Goal: Task Accomplishment & Management: Complete application form

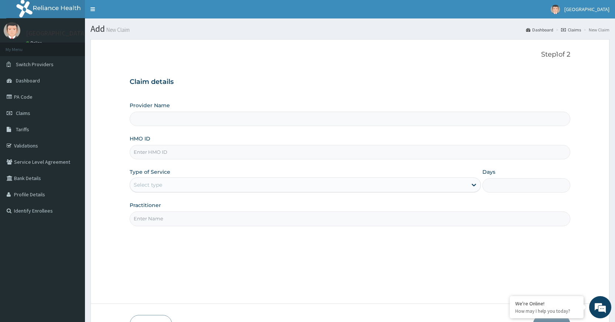
click at [292, 152] on input "HMO ID" at bounding box center [350, 152] width 441 height 14
type input "Peamak Hospital and Maternity Centre"
type input "GTC/10426/C"
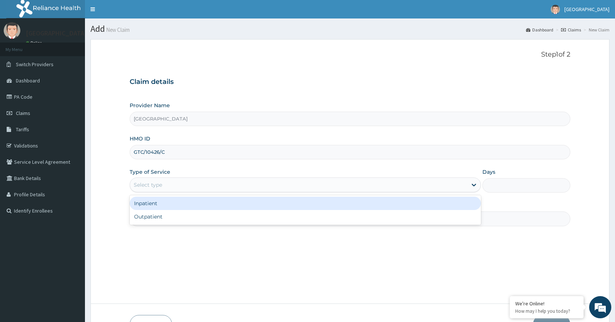
click at [198, 189] on div "Select type" at bounding box center [298, 185] width 337 height 12
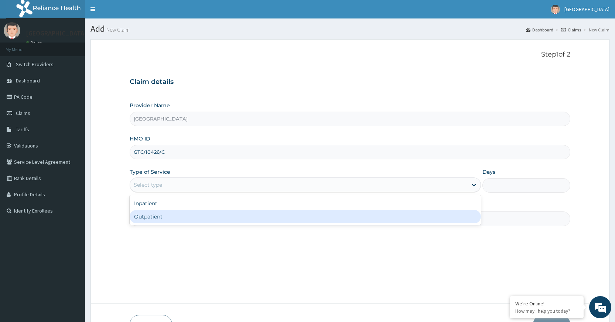
click at [196, 212] on div "Outpatient" at bounding box center [305, 216] width 351 height 13
type input "1"
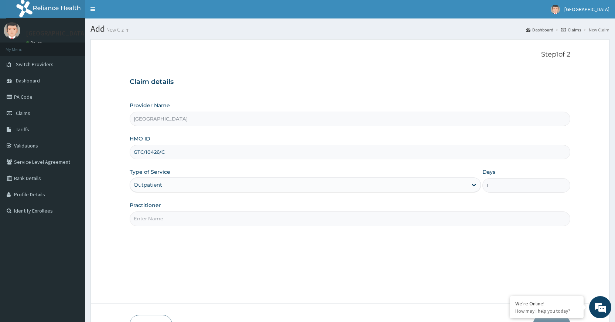
click at [196, 212] on input "Practitioner" at bounding box center [350, 218] width 441 height 14
type input "DR [PERSON_NAME]"
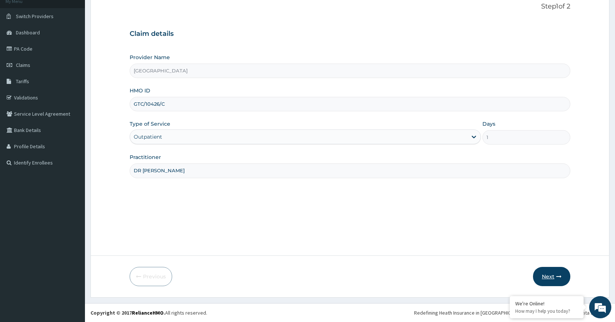
click at [550, 270] on button "Next" at bounding box center [551, 276] width 37 height 19
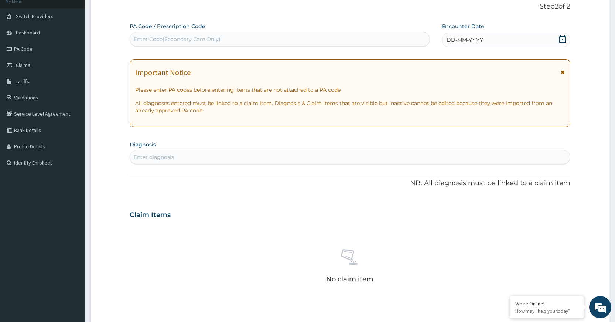
click at [478, 38] on span "DD-MM-YYYY" at bounding box center [464, 39] width 37 height 7
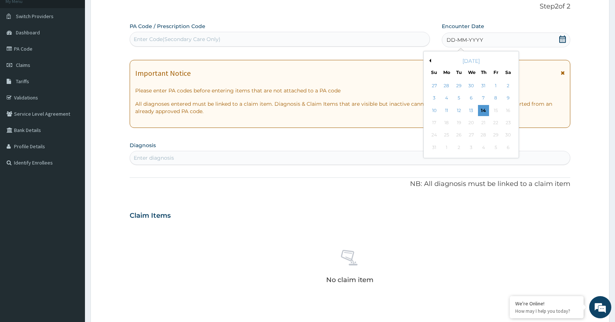
click at [430, 60] on button "Previous Month" at bounding box center [429, 61] width 4 height 4
click at [431, 61] on div "July 2025" at bounding box center [470, 60] width 89 height 7
click at [432, 61] on div "July 2025" at bounding box center [470, 60] width 89 height 7
click at [430, 60] on button "Previous Month" at bounding box center [429, 61] width 4 height 4
click at [445, 87] on div "2" at bounding box center [446, 85] width 11 height 11
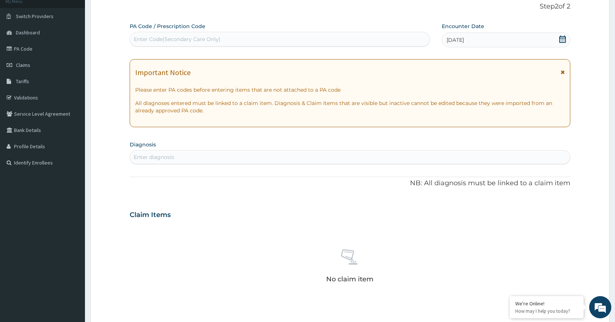
click at [409, 154] on div "Enter diagnosis" at bounding box center [350, 157] width 440 height 12
type input "MALAR"
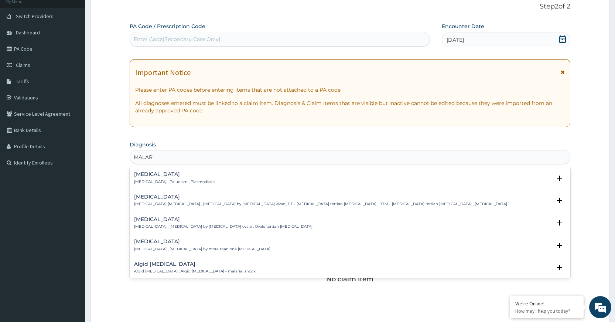
click at [161, 180] on p "Malaria , Paludism , Plasmodiosis" at bounding box center [174, 181] width 81 height 5
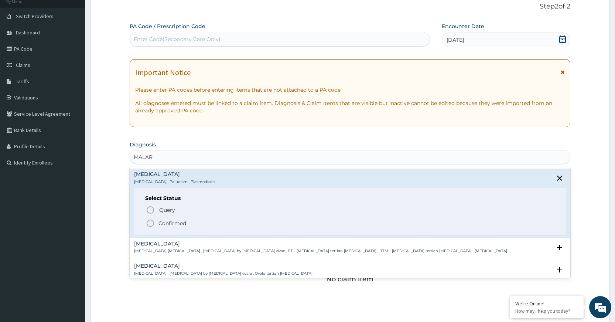
click at [150, 223] on icon "status option filled" at bounding box center [150, 223] width 9 height 9
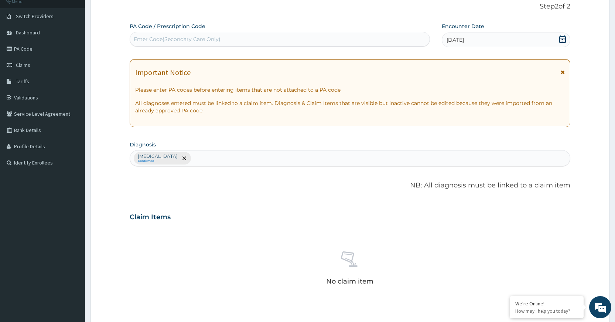
scroll to position [211, 0]
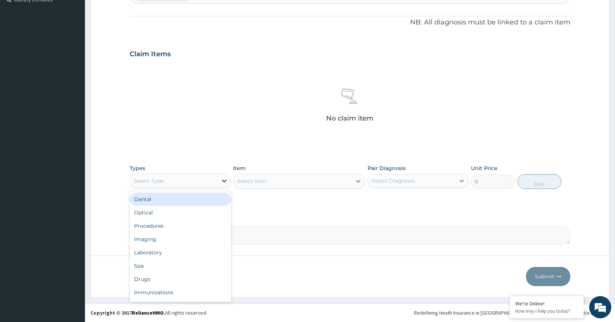
click at [219, 184] on div at bounding box center [223, 180] width 13 height 13
click at [198, 228] on div "Procedures" at bounding box center [180, 225] width 101 height 13
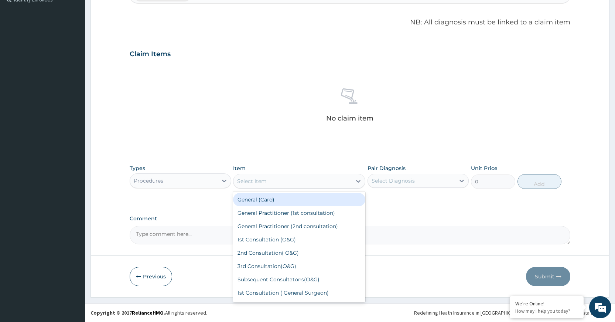
click at [336, 183] on div "Select Item" at bounding box center [292, 181] width 118 height 12
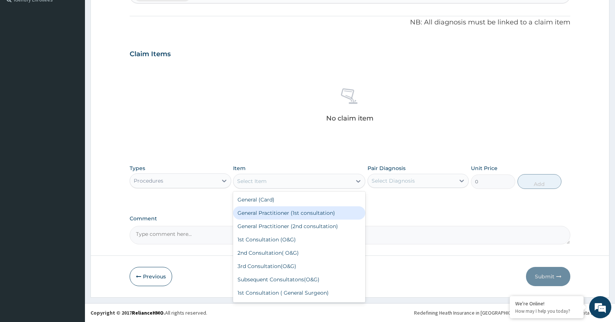
click at [337, 208] on div "General Practitioner (1st consultation)" at bounding box center [299, 212] width 132 height 13
type input "1500"
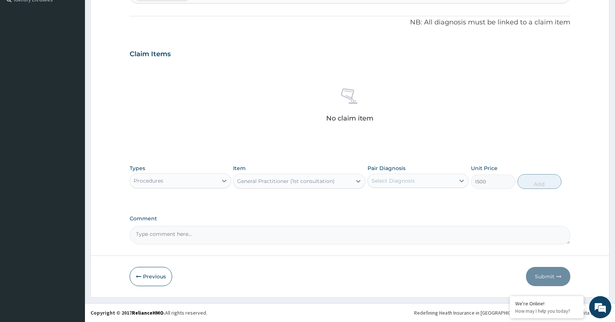
click at [449, 185] on div "Select Diagnosis" at bounding box center [411, 181] width 87 height 12
click at [448, 201] on div "Malaria" at bounding box center [417, 199] width 101 height 15
checkbox input "true"
click at [551, 183] on button "Add" at bounding box center [539, 181] width 44 height 15
type input "0"
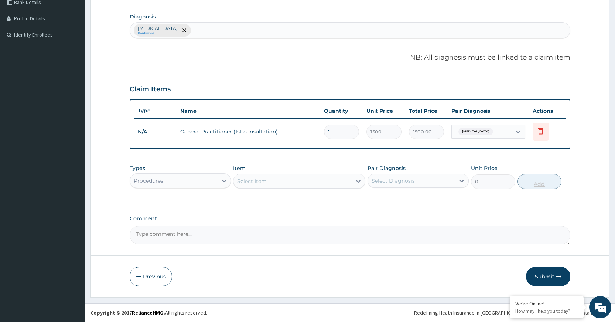
scroll to position [176, 0]
click at [173, 186] on div "Procedures" at bounding box center [173, 181] width 87 height 12
type input "COA"
click at [173, 186] on div "Procedures" at bounding box center [173, 181] width 87 height 12
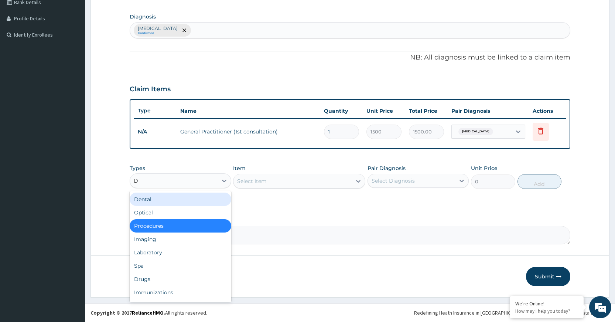
type input "DR"
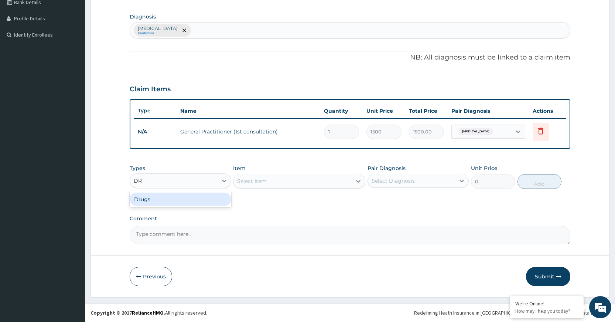
click at [174, 195] on div "Drugs" at bounding box center [180, 198] width 101 height 13
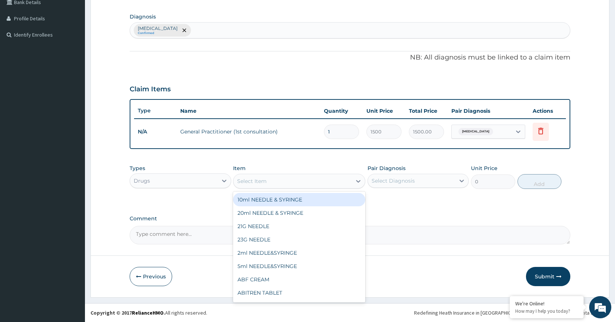
click at [293, 185] on div "Select Item" at bounding box center [292, 181] width 118 height 12
type input "COA"
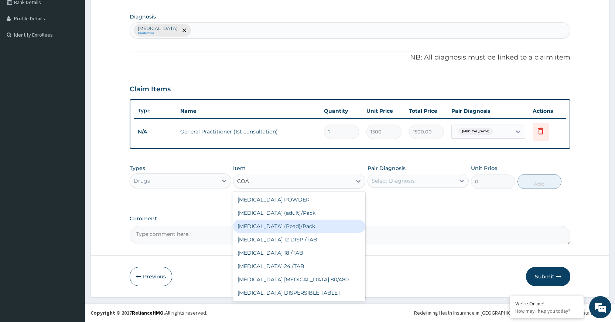
click at [271, 229] on div "Coartem (Pead)/Pack" at bounding box center [299, 225] width 132 height 13
type input "498.75"
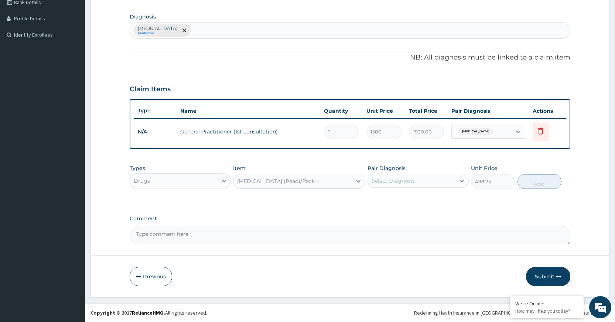
click at [449, 183] on div "Select Diagnosis" at bounding box center [411, 181] width 87 height 12
drag, startPoint x: 454, startPoint y: 209, endPoint x: 454, endPoint y: 196, distance: 12.6
click at [455, 198] on div "PA Code / Prescription Code Enter Code(Secondary Care Only) Encounter Date 02-0…" at bounding box center [350, 69] width 441 height 349
click at [462, 179] on icon at bounding box center [461, 180] width 7 height 7
click at [442, 197] on div "Malaria" at bounding box center [417, 199] width 101 height 15
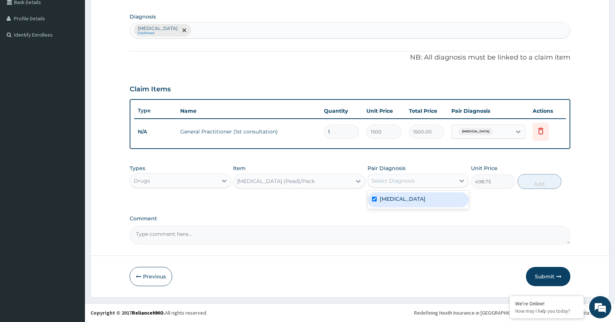
checkbox input "true"
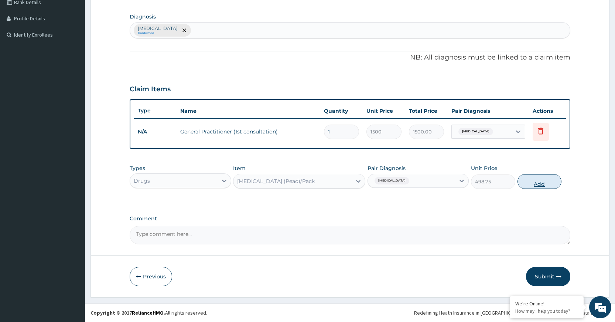
click at [534, 180] on button "Add" at bounding box center [539, 181] width 44 height 15
type input "0"
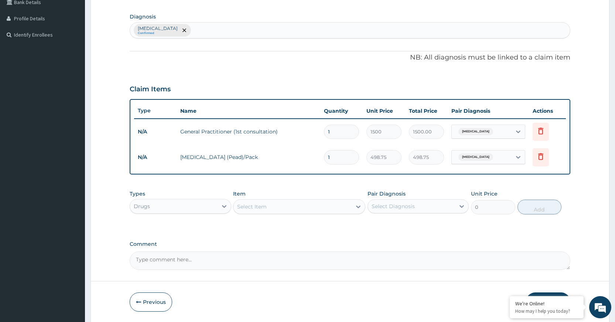
click at [270, 208] on div "Select Item" at bounding box center [292, 207] width 118 height 12
click at [330, 211] on div "Select Item" at bounding box center [292, 207] width 118 height 12
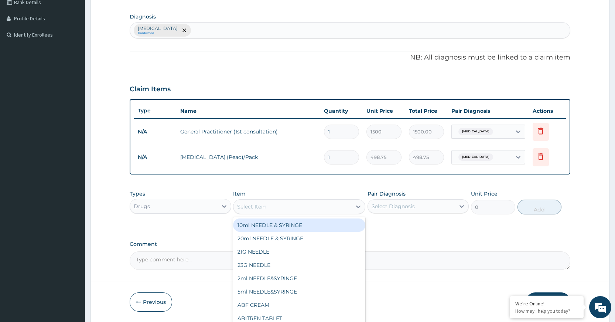
click at [333, 204] on div "Select Item" at bounding box center [292, 207] width 118 height 12
click at [357, 206] on icon at bounding box center [358, 206] width 4 height 3
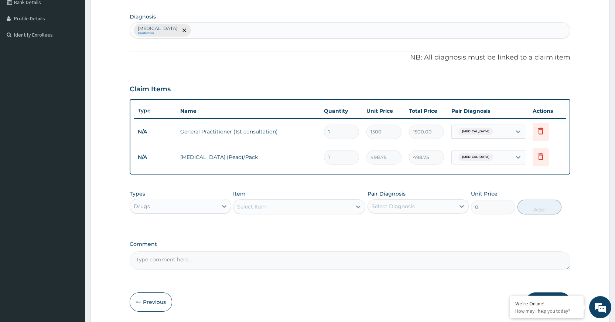
click at [438, 206] on div "PA Code / Prescription Code Enter Code(Secondary Care Only) Encounter Date 02-0…" at bounding box center [350, 82] width 441 height 375
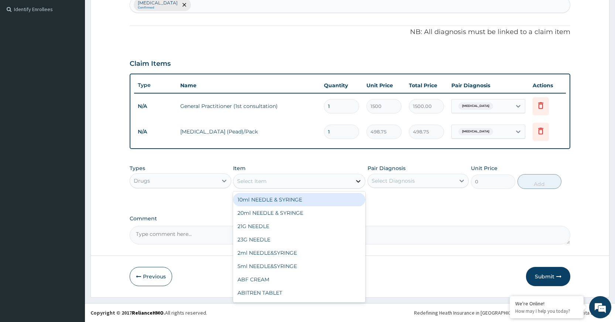
click at [356, 180] on icon at bounding box center [357, 180] width 7 height 7
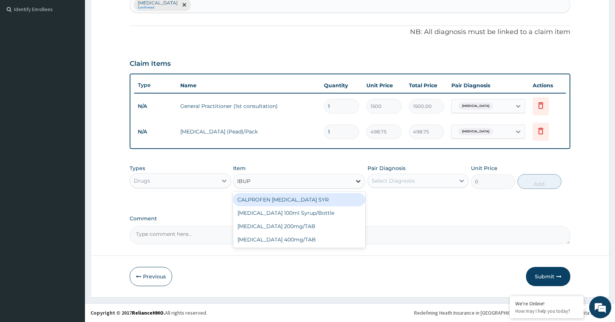
type input "IBUPR"
click at [339, 199] on div "CALPROFEN IBUPROFEN SYR" at bounding box center [299, 199] width 132 height 13
type input "1155"
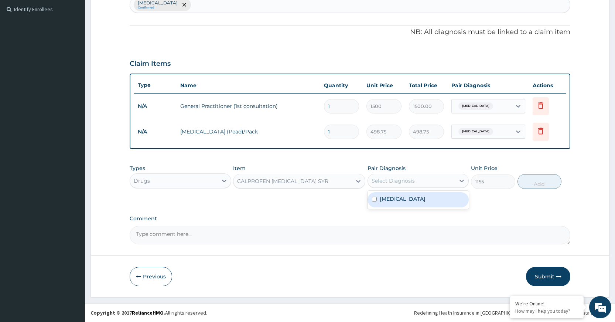
click at [413, 185] on div "Select Diagnosis" at bounding box center [411, 181] width 87 height 12
click at [408, 202] on div "Malaria" at bounding box center [417, 199] width 101 height 15
checkbox input "true"
click at [531, 181] on button "Add" at bounding box center [539, 181] width 44 height 15
type input "0"
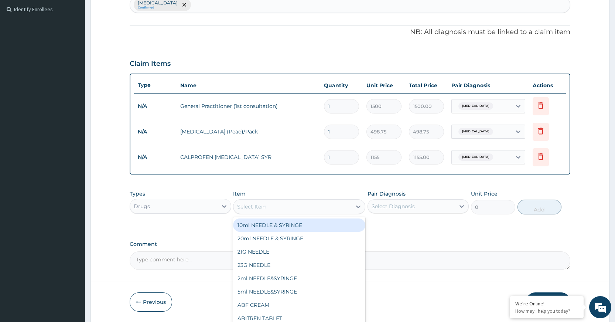
click at [301, 205] on div "Select Item" at bounding box center [292, 207] width 118 height 12
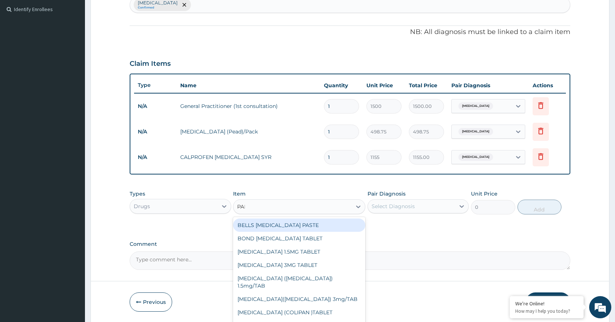
type input "PARA"
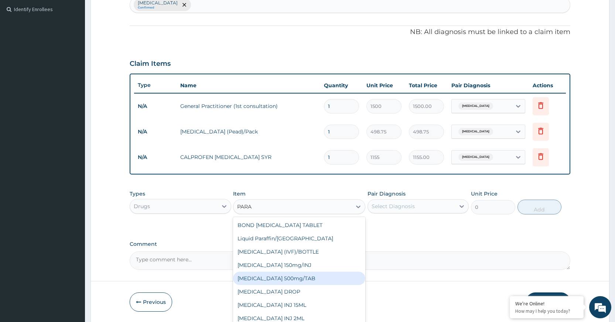
click at [332, 278] on div "PARACETAMOL 500mg/TAB" at bounding box center [299, 277] width 132 height 13
type input "5.25"
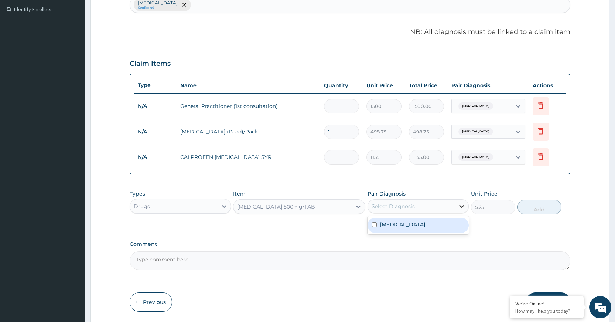
click at [458, 208] on icon at bounding box center [461, 205] width 7 height 7
click at [451, 226] on div "Malaria" at bounding box center [417, 224] width 101 height 15
checkbox input "true"
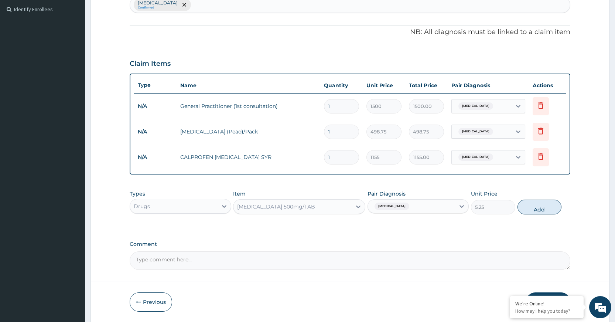
click at [531, 208] on button "Add" at bounding box center [539, 206] width 44 height 15
type input "0"
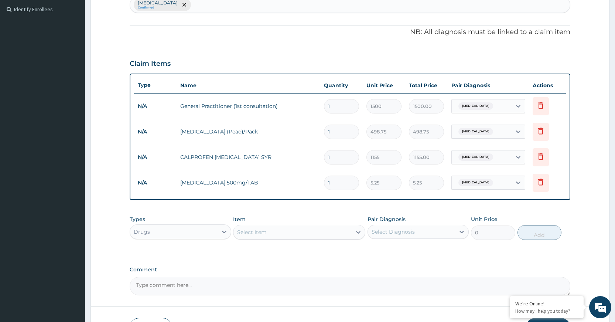
scroll to position [252, 0]
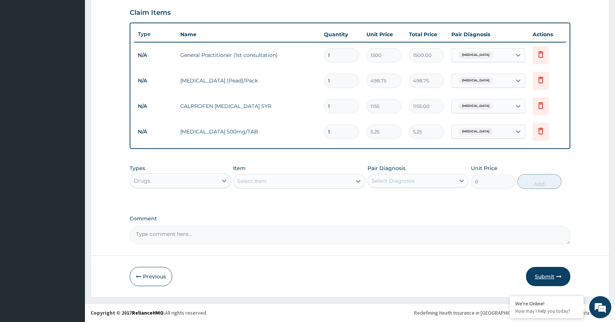
click at [542, 272] on button "Submit" at bounding box center [548, 276] width 44 height 19
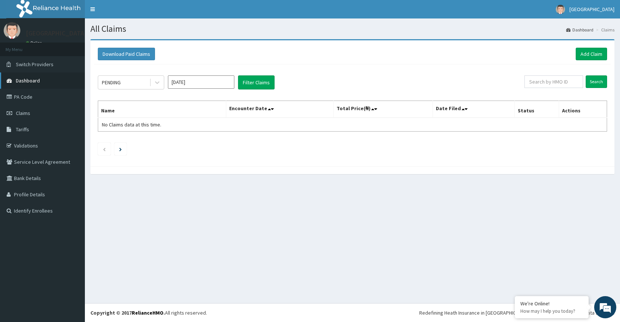
click at [25, 82] on span "Dashboard" at bounding box center [28, 80] width 24 height 7
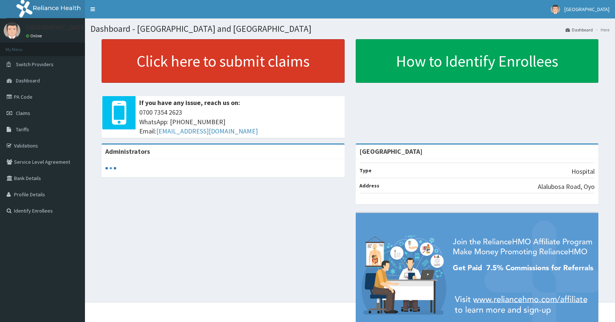
click at [198, 61] on link "Click here to submit claims" at bounding box center [223, 61] width 243 height 44
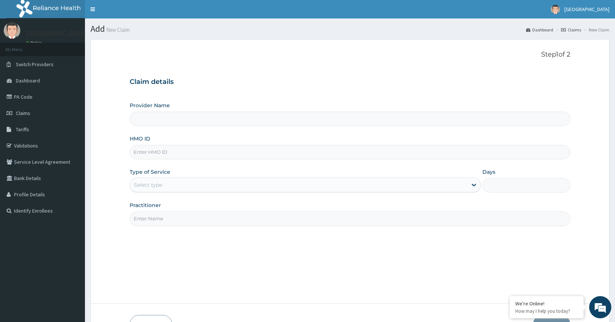
type input "[GEOGRAPHIC_DATA]"
click at [203, 157] on input "HMO ID" at bounding box center [350, 152] width 441 height 14
type input "OHT/12050"
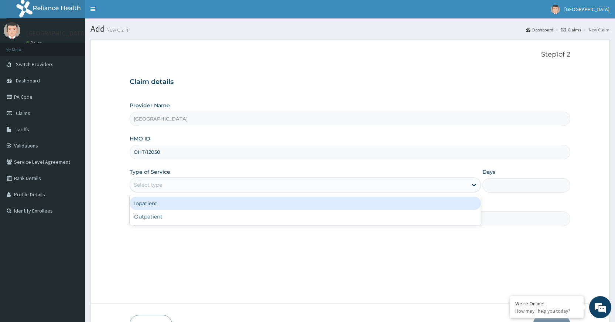
click at [174, 188] on div "Select type" at bounding box center [298, 185] width 337 height 12
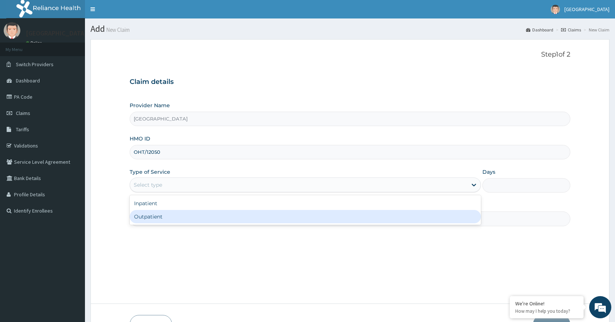
click at [171, 217] on div "Outpatient" at bounding box center [305, 216] width 351 height 13
type input "1"
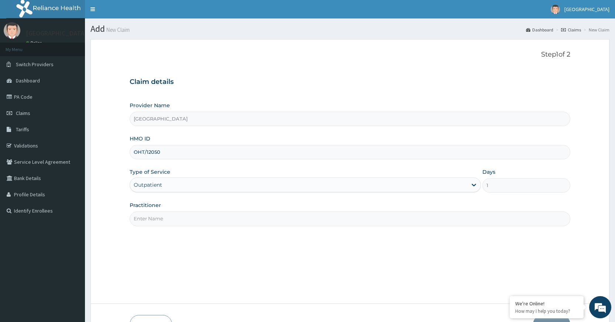
click at [178, 222] on input "Practitioner" at bounding box center [350, 218] width 441 height 14
type input "DR [PERSON_NAME]"
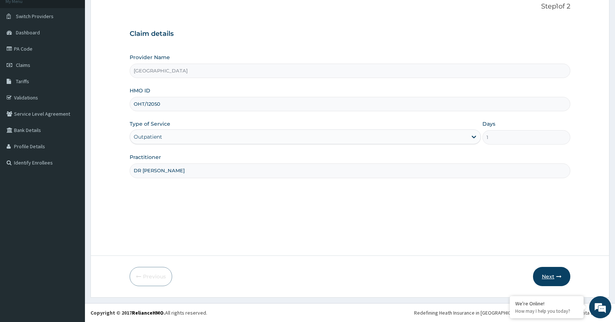
click at [564, 273] on button "Next" at bounding box center [551, 276] width 37 height 19
type input "OHT/12050/A"
click at [548, 279] on button "Next" at bounding box center [551, 276] width 37 height 19
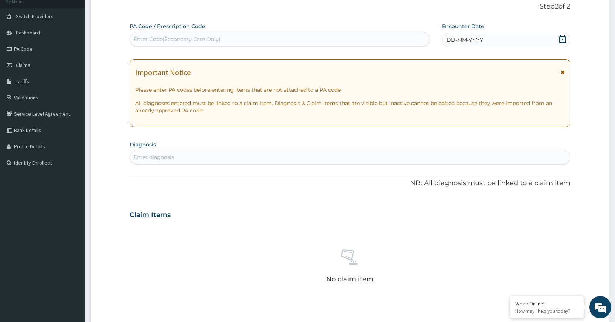
click at [557, 40] on div "DD-MM-YYYY" at bounding box center [506, 39] width 128 height 15
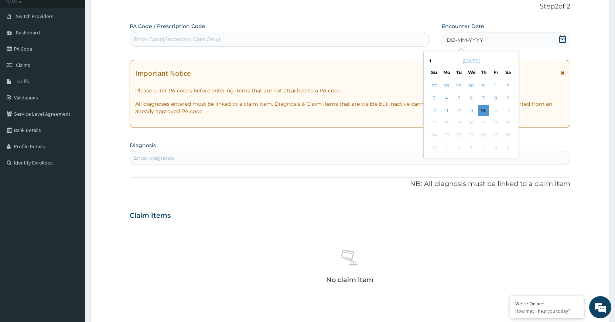
drag, startPoint x: 439, startPoint y: 62, endPoint x: 446, endPoint y: 65, distance: 7.1
click at [441, 61] on div "August 2025" at bounding box center [470, 60] width 89 height 7
click at [431, 60] on div "August 2025" at bounding box center [470, 60] width 89 height 7
click at [429, 61] on button "Previous Month" at bounding box center [429, 61] width 4 height 4
click at [426, 61] on div "July 2025" at bounding box center [470, 60] width 89 height 7
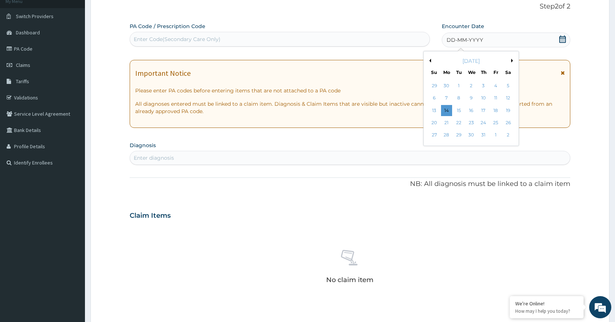
click at [429, 59] on button "Previous Month" at bounding box center [429, 61] width 4 height 4
click at [446, 87] on div "2" at bounding box center [446, 85] width 11 height 11
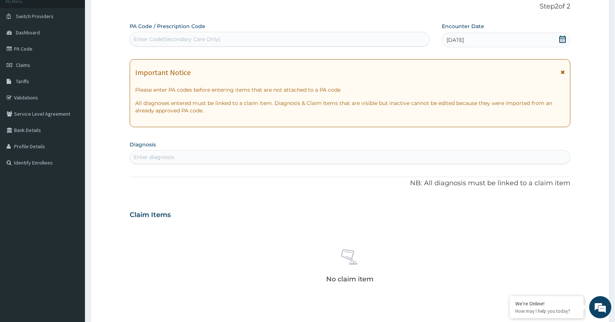
click at [360, 156] on div "Enter diagnosis" at bounding box center [350, 157] width 440 height 12
type input "SEPSIS"
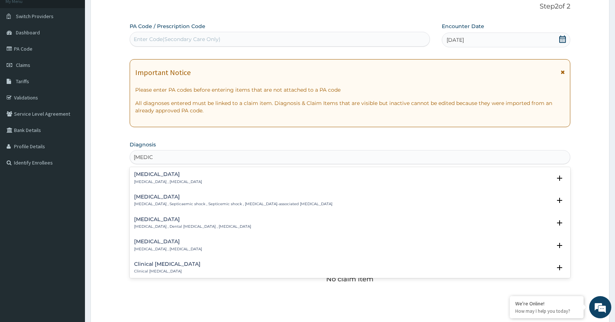
click at [155, 179] on p "Systemic infection , Sepsis" at bounding box center [168, 181] width 68 height 5
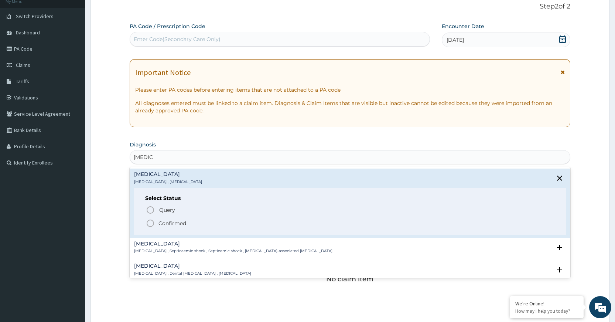
click at [149, 224] on icon "status option filled" at bounding box center [150, 223] width 9 height 9
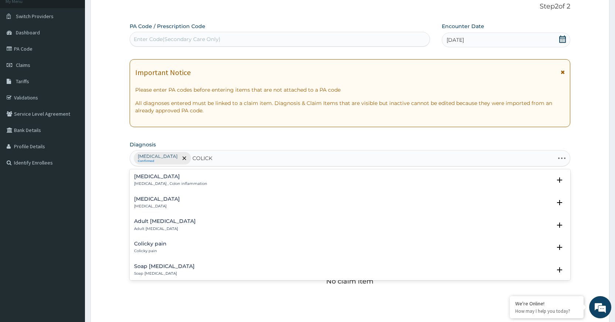
type input "COLICKY"
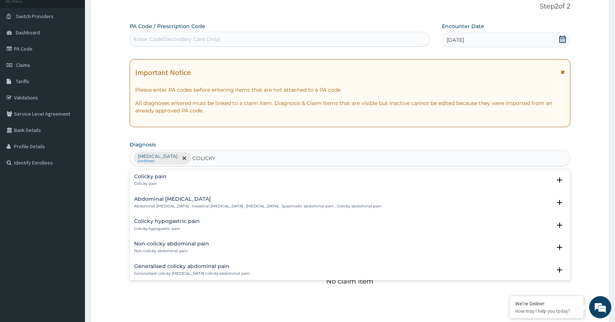
click at [187, 269] on h4 "Generalised colicky abdominal pain" at bounding box center [192, 266] width 116 height 6
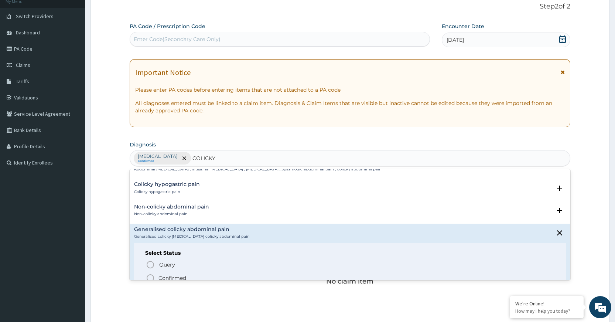
scroll to position [51, 0]
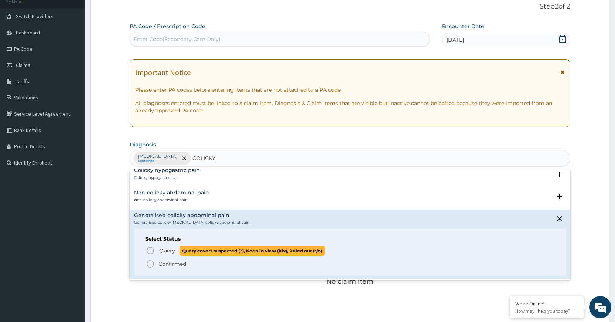
click at [150, 251] on icon "status option query" at bounding box center [150, 250] width 9 height 9
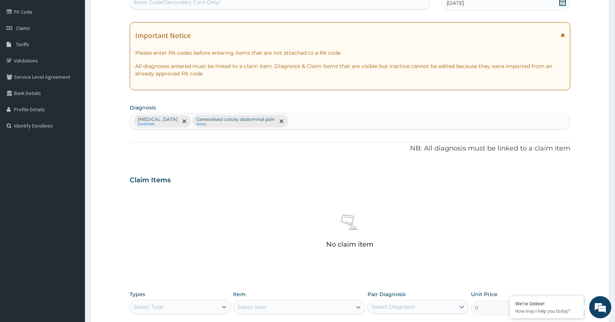
scroll to position [159, 0]
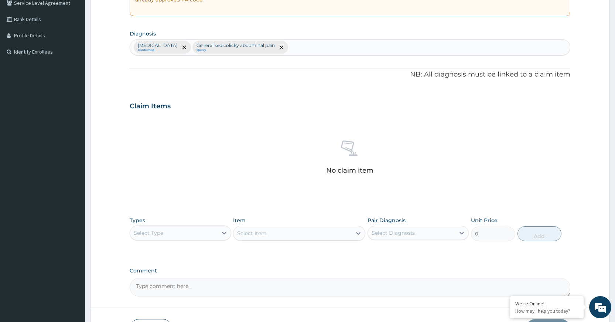
click at [216, 231] on div "Select Type" at bounding box center [173, 233] width 87 height 12
click at [188, 275] on div "Procedures" at bounding box center [180, 277] width 101 height 13
click at [335, 233] on div "Select Item" at bounding box center [299, 233] width 132 height 15
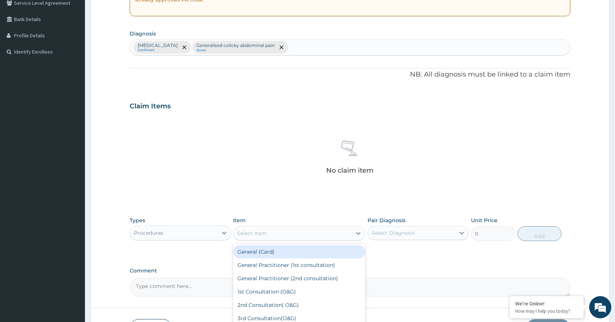
click at [335, 233] on div "Select Item" at bounding box center [292, 233] width 118 height 12
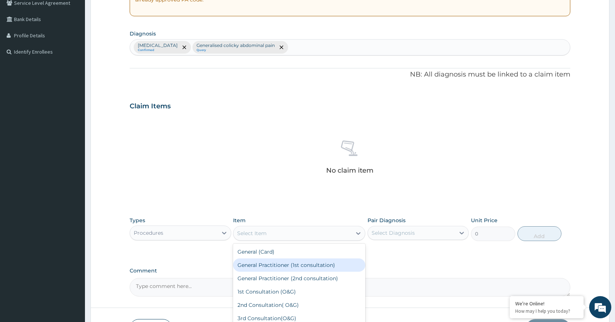
click at [330, 261] on div "General Practitioner (1st consultation)" at bounding box center [299, 264] width 132 height 13
type input "1500"
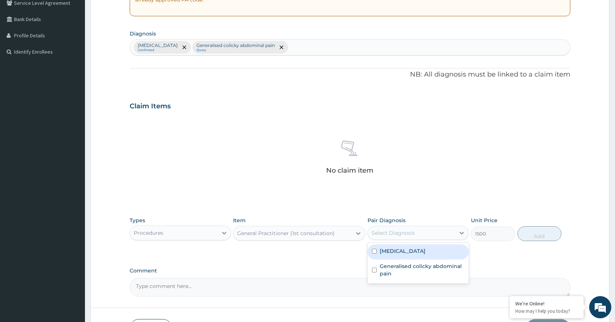
click at [425, 234] on div "Select Diagnosis" at bounding box center [411, 233] width 87 height 12
click at [426, 253] on div "Sepsis" at bounding box center [417, 251] width 101 height 15
checkbox input "true"
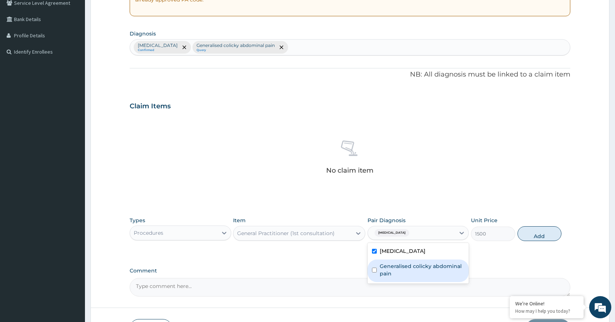
click at [424, 271] on label "Generalised colicky abdominal pain" at bounding box center [422, 269] width 85 height 15
checkbox input "true"
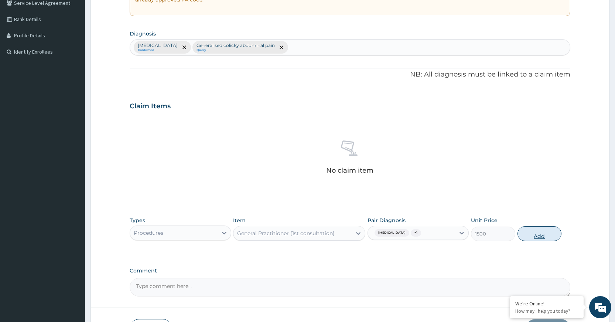
click at [535, 234] on button "Add" at bounding box center [539, 233] width 44 height 15
type input "0"
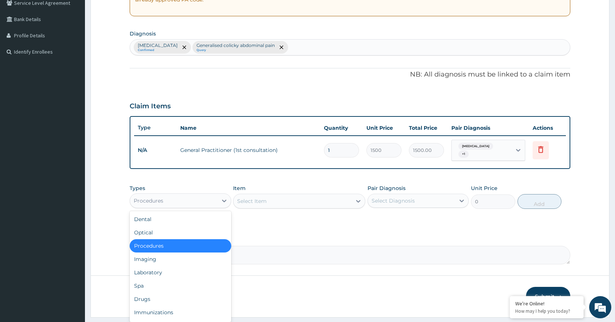
click at [191, 200] on div "Procedures" at bounding box center [173, 201] width 87 height 12
type input "DR"
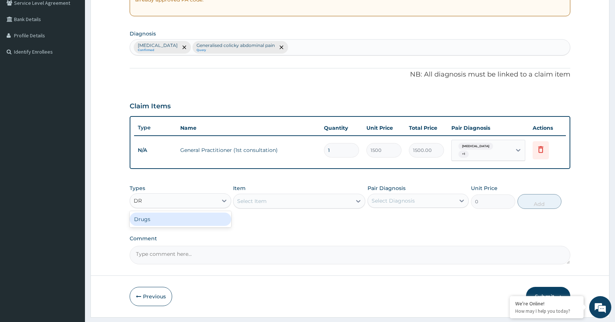
click at [185, 213] on div "Drugs" at bounding box center [180, 218] width 101 height 13
click at [313, 203] on div "Select Item" at bounding box center [299, 200] width 132 height 15
click at [337, 200] on div "Select Item" at bounding box center [299, 200] width 132 height 15
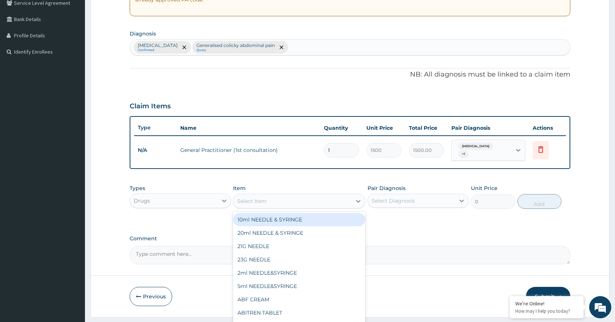
click at [337, 200] on div "Select Item" at bounding box center [292, 201] width 118 height 12
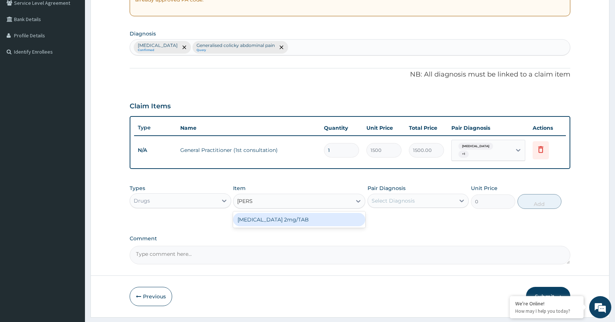
type input "LOPER"
click at [340, 221] on div "LOPERAMIDE 2mg/TAB" at bounding box center [299, 219] width 132 height 13
type input "26.25"
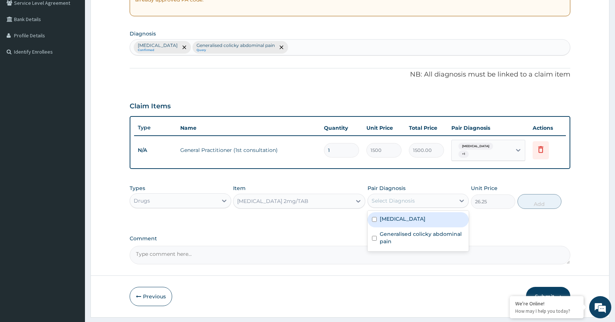
click at [408, 200] on div "Select Diagnosis" at bounding box center [392, 200] width 43 height 7
click at [420, 219] on div "Sepsis" at bounding box center [417, 219] width 101 height 15
checkbox input "true"
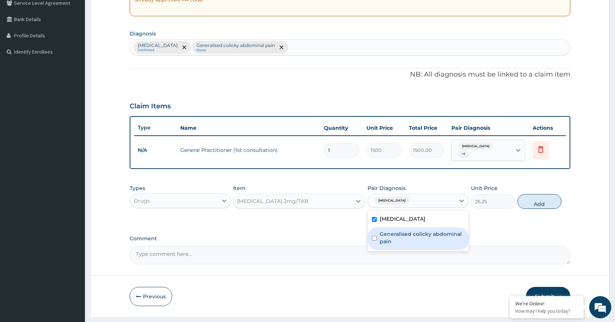
click at [421, 227] on div "Generalised colicky abdominal pain" at bounding box center [417, 238] width 101 height 23
checkbox input "true"
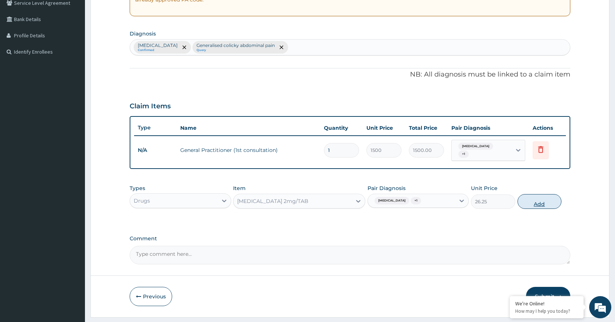
click at [539, 201] on button "Add" at bounding box center [539, 201] width 44 height 15
type input "0"
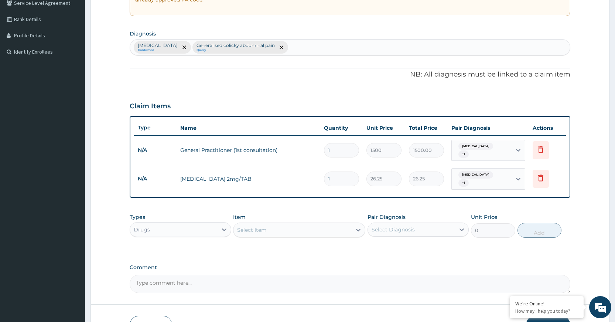
type input "10"
type input "262.50"
type input "10"
click at [323, 224] on div "Select Item" at bounding box center [292, 230] width 118 height 12
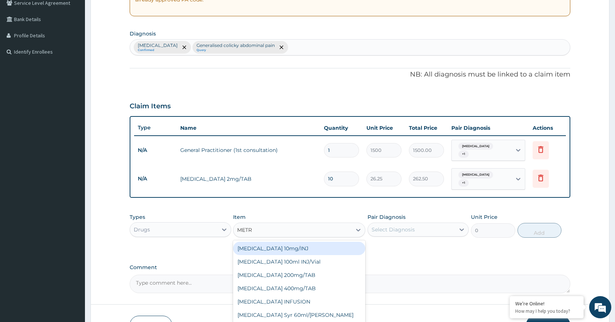
type input "METRO"
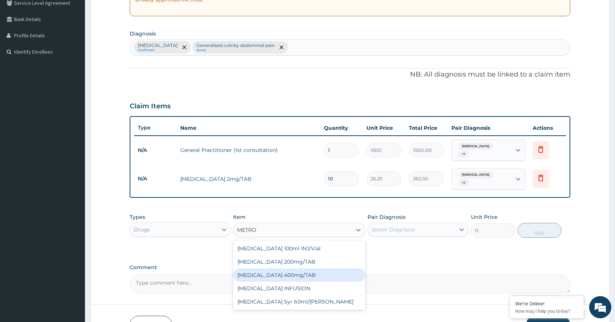
click at [298, 268] on div "METRONIDAZOLE 400mg/TAB" at bounding box center [299, 274] width 132 height 13
type input "10.5"
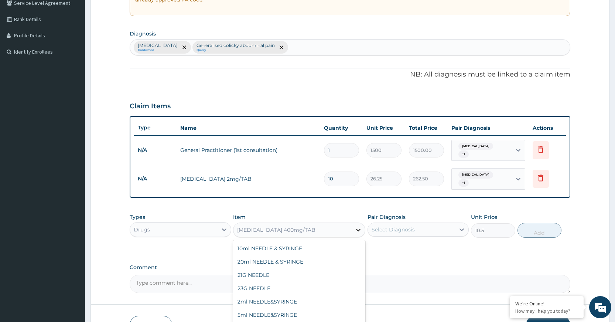
click at [359, 226] on icon at bounding box center [357, 229] width 7 height 7
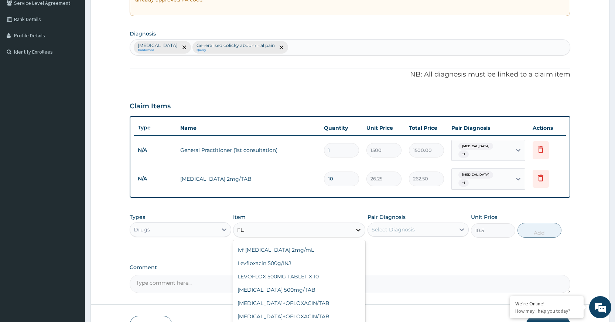
scroll to position [12, 0]
type input "FLAG"
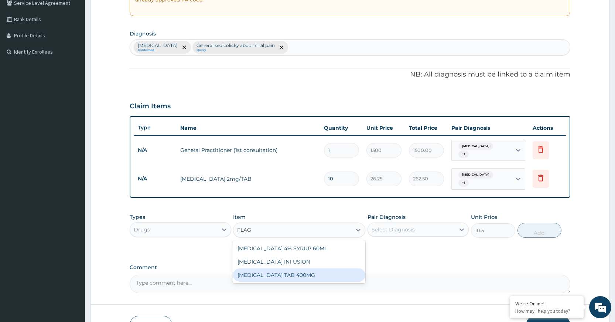
click at [289, 270] on div "FLAGYL TAB 400MG" at bounding box center [299, 274] width 132 height 13
type input "26.25"
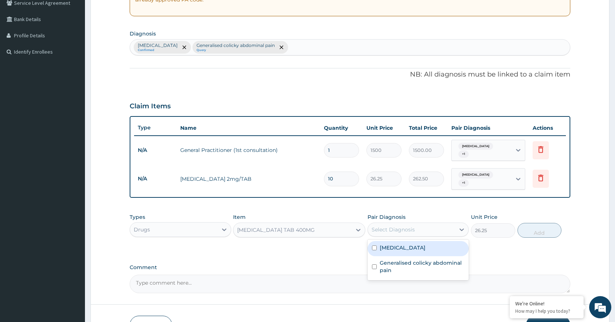
click at [426, 223] on div "Select Diagnosis" at bounding box center [411, 229] width 87 height 12
click at [414, 243] on div "Sepsis" at bounding box center [417, 248] width 101 height 15
checkbox input "true"
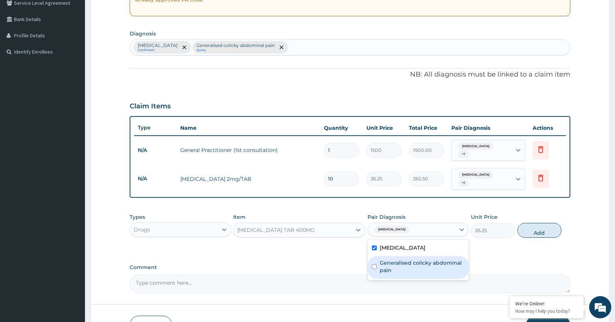
click at [413, 259] on label "Generalised colicky abdominal pain" at bounding box center [422, 266] width 85 height 15
checkbox input "true"
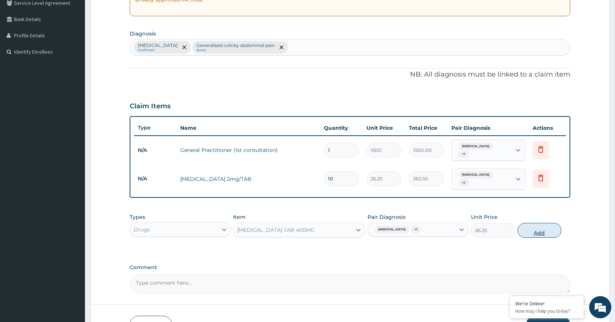
click at [551, 225] on button "Add" at bounding box center [539, 230] width 44 height 15
type input "0"
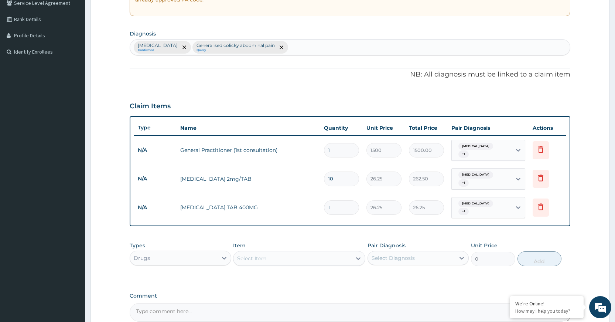
type input "0.00"
type input "2"
type input "52.50"
type input "20"
type input "525.00"
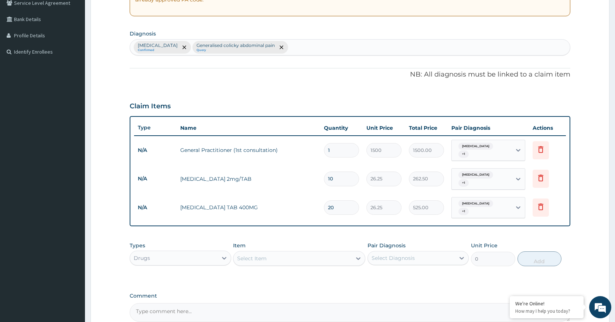
type input "20"
click at [344, 252] on div "Select Item" at bounding box center [292, 258] width 118 height 12
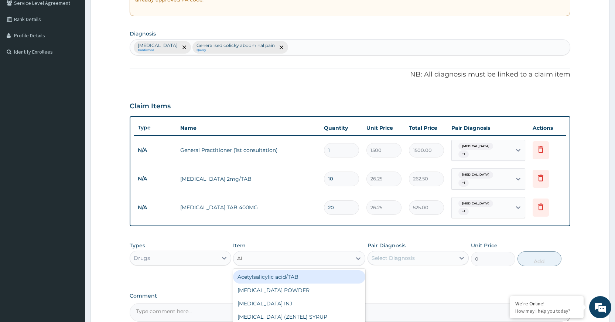
type input "ALB"
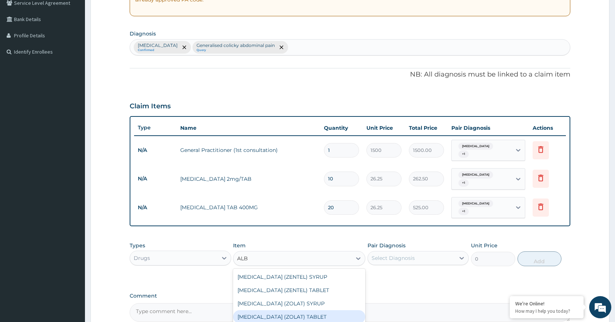
click at [297, 310] on div "ALBENDAZOLE (ZOLAT) TABLET" at bounding box center [299, 316] width 132 height 13
type input "39.38"
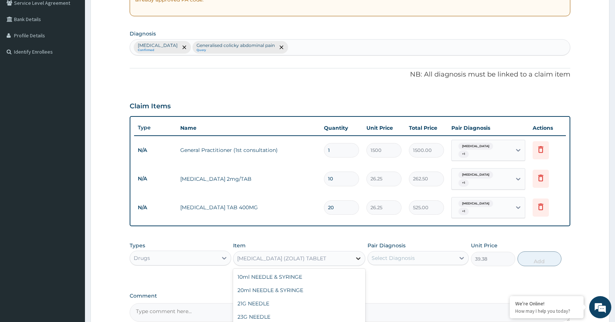
click at [357, 254] on icon at bounding box center [357, 257] width 7 height 7
type input "ALB"
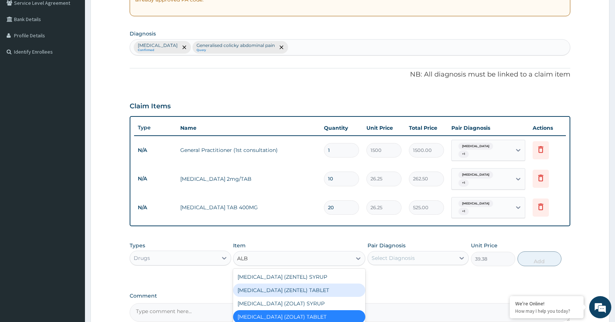
click at [332, 283] on div "ALBENDAZOLE (ZENTEL) TABLET" at bounding box center [299, 289] width 132 height 13
type input "157.5"
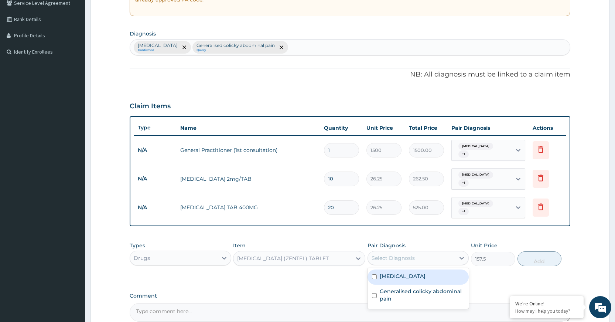
click at [418, 252] on div "Select Diagnosis" at bounding box center [411, 258] width 87 height 12
click at [418, 273] on div "Sepsis" at bounding box center [417, 276] width 101 height 15
checkbox input "true"
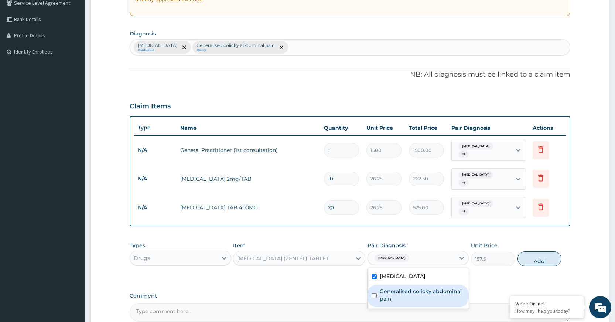
click at [414, 287] on label "Generalised colicky abdominal pain" at bounding box center [422, 294] width 85 height 15
checkbox input "true"
click at [415, 269] on div "Sepsis" at bounding box center [417, 276] width 101 height 15
checkbox input "false"
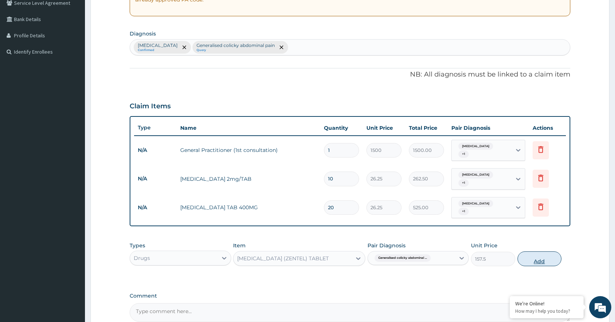
click at [541, 251] on button "Add" at bounding box center [539, 258] width 44 height 15
type input "0"
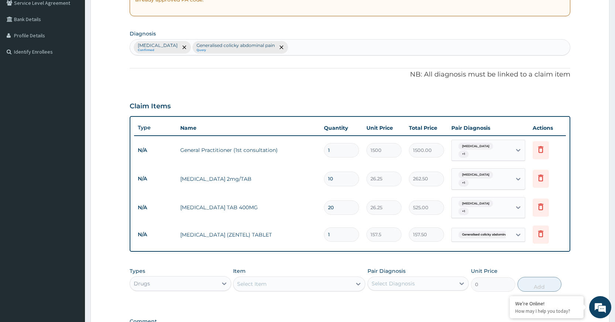
type input "0.00"
type input "4"
type input "630.00"
type input "4"
click at [335, 278] on div "Select Item" at bounding box center [292, 284] width 118 height 12
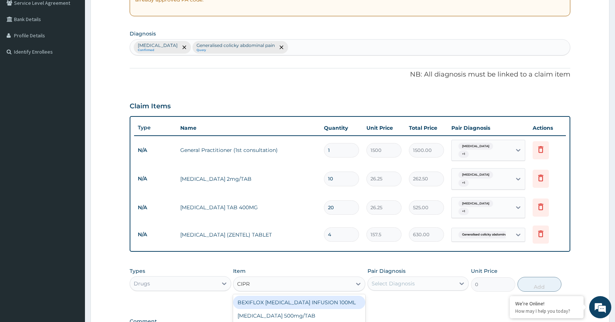
type input "CIPRO"
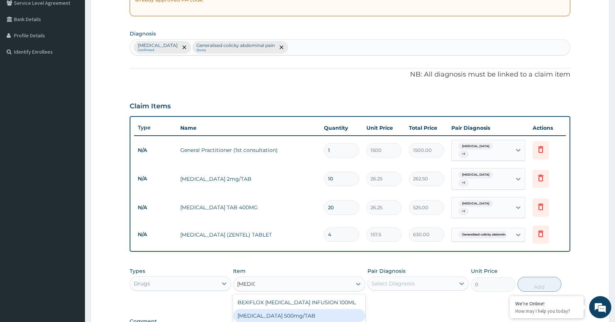
click at [322, 309] on div "Ciprofloxacin 500mg/TAB" at bounding box center [299, 315] width 132 height 13
type input "26.77"
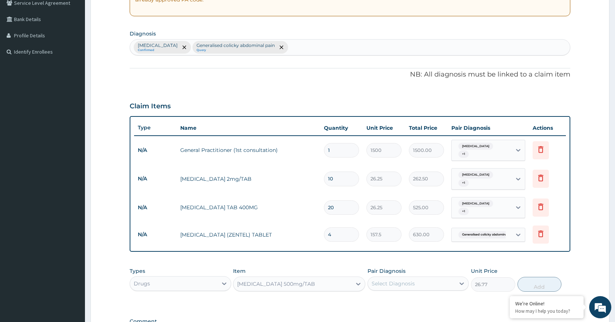
click at [439, 277] on div "Select Diagnosis" at bounding box center [411, 283] width 87 height 12
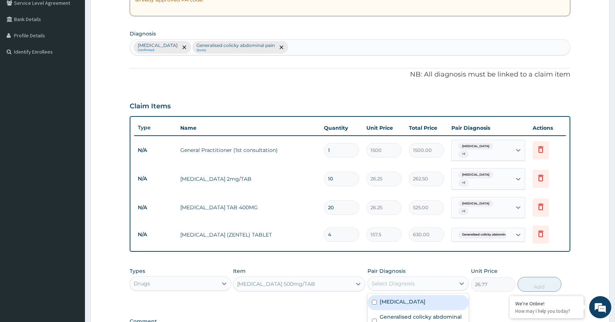
click at [417, 295] on div "Sepsis" at bounding box center [417, 302] width 101 height 15
checkbox input "true"
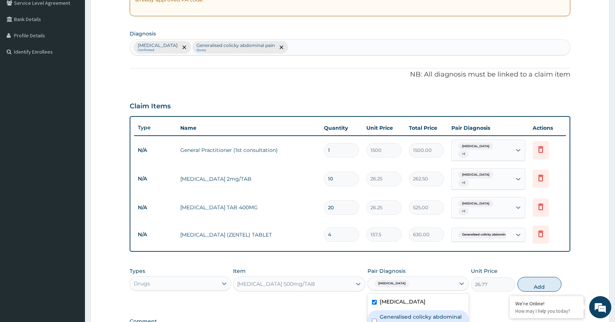
click at [409, 313] on label "Generalised colicky abdominal pain" at bounding box center [422, 320] width 85 height 15
checkbox input "true"
click at [527, 277] on button "Add" at bounding box center [539, 284] width 44 height 15
type input "0"
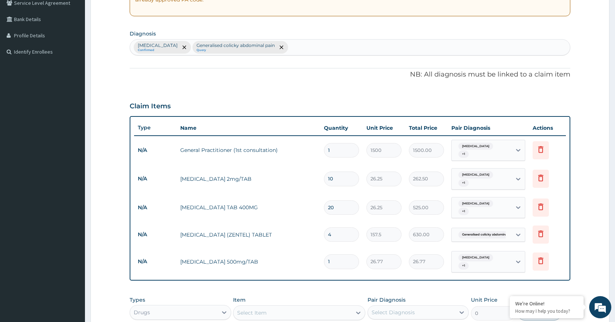
type input "10"
type input "267.70"
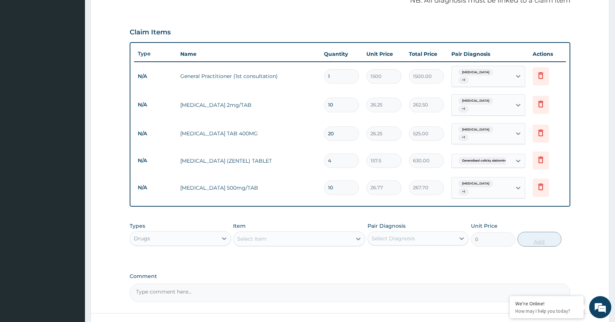
scroll to position [278, 0]
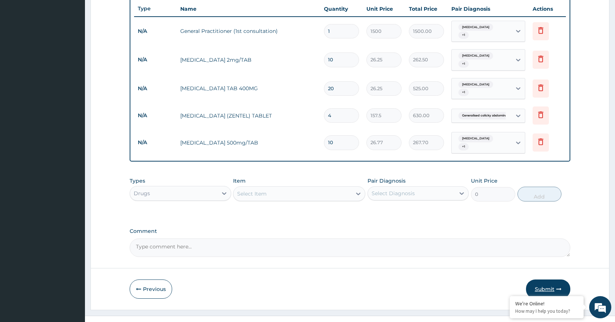
type input "10"
drag, startPoint x: 534, startPoint y: 276, endPoint x: 540, endPoint y: 280, distance: 7.4
click at [541, 279] on button "Submit" at bounding box center [548, 288] width 44 height 19
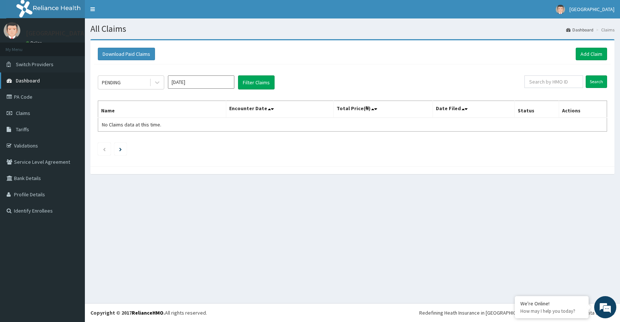
click at [52, 75] on link "Dashboard" at bounding box center [42, 80] width 85 height 16
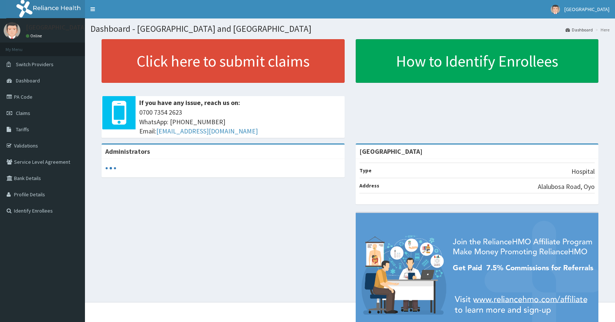
click at [283, 85] on p at bounding box center [223, 88] width 243 height 10
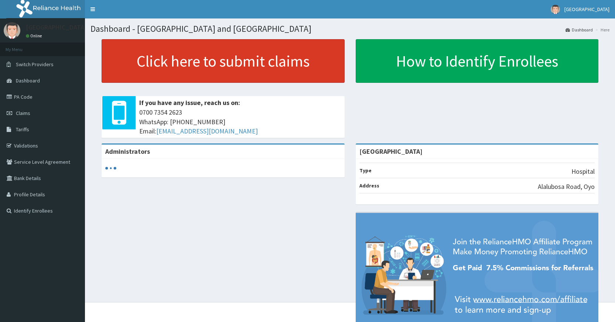
click at [322, 78] on link "Click here to submit claims" at bounding box center [223, 61] width 243 height 44
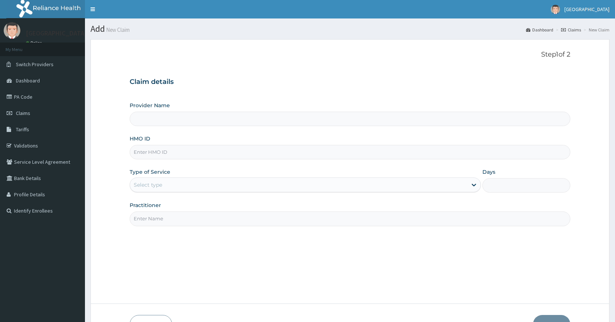
click at [253, 148] on input "HMO ID" at bounding box center [350, 152] width 441 height 14
type input "AIT"
type input "[GEOGRAPHIC_DATA]"
type input "AIT/10630/A"
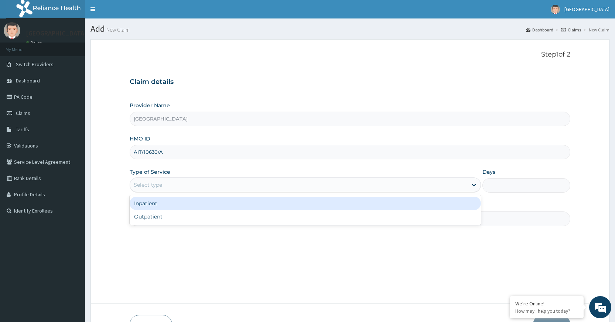
click at [199, 189] on div "Select type" at bounding box center [298, 185] width 337 height 12
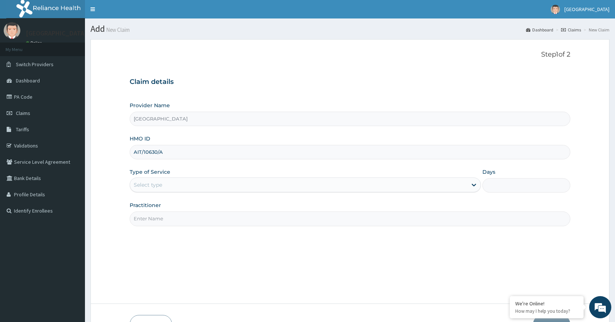
click at [176, 231] on div "Step 1 of 2 Claim details Provider Name Peamak Hospital and Maternity Centre HM…" at bounding box center [350, 171] width 441 height 241
type input "DR [PERSON_NAME]"
click at [202, 179] on div "Select type" at bounding box center [298, 185] width 337 height 12
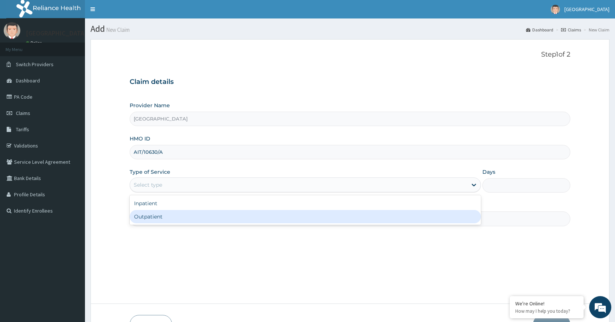
click at [185, 218] on div "Outpatient" at bounding box center [305, 216] width 351 height 13
type input "1"
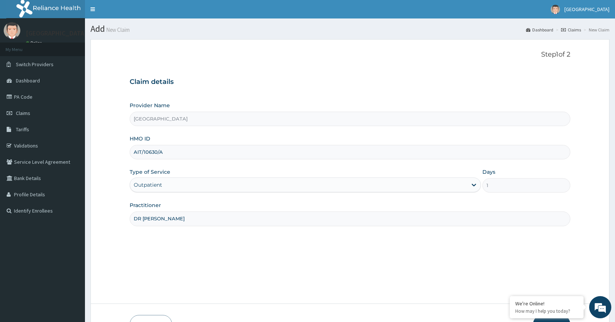
scroll to position [48, 0]
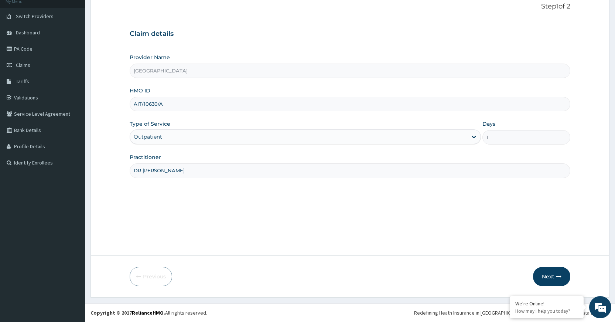
click at [545, 271] on button "Next" at bounding box center [551, 276] width 37 height 19
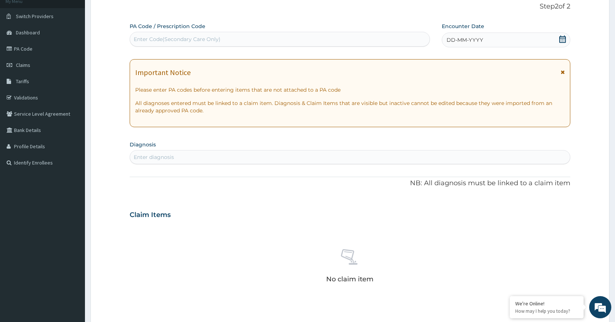
click at [272, 158] on div "Enter diagnosis" at bounding box center [350, 157] width 440 height 12
type input "MALA"
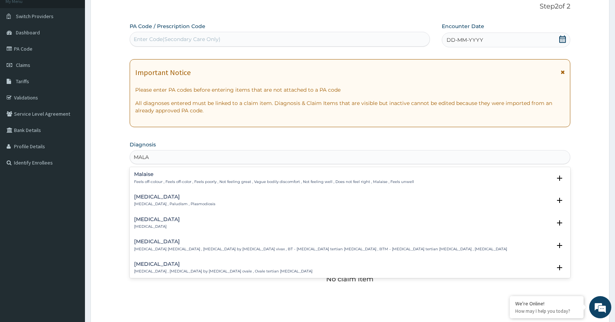
click at [167, 201] on p "Malaria , Paludism , Plasmodiosis" at bounding box center [174, 203] width 81 height 5
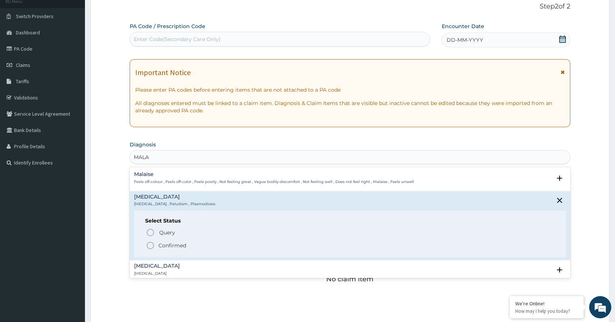
click at [149, 244] on icon "status option filled" at bounding box center [150, 245] width 9 height 9
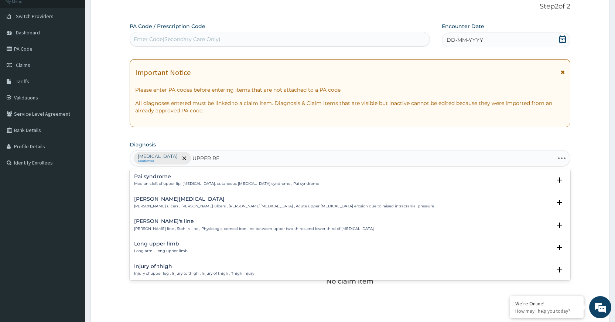
type input "UPPER RES"
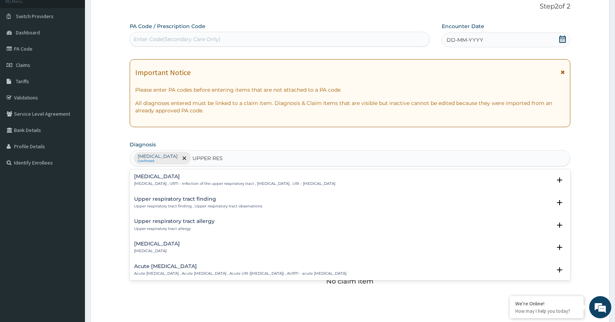
click at [213, 186] on div "Upper respiratory infection Upper respiratory infection , URTI - Infection of t…" at bounding box center [350, 182] width 432 height 17
click at [200, 176] on h4 "Upper respiratory infection" at bounding box center [234, 177] width 201 height 6
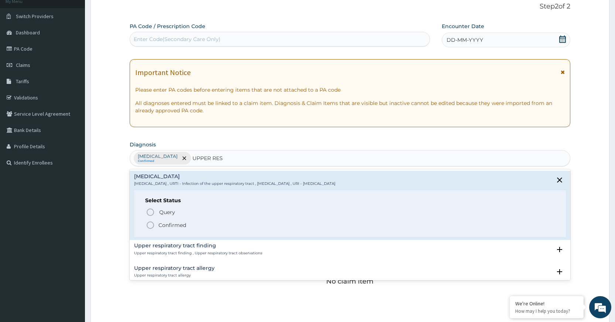
click at [152, 224] on icon "status option filled" at bounding box center [150, 224] width 9 height 9
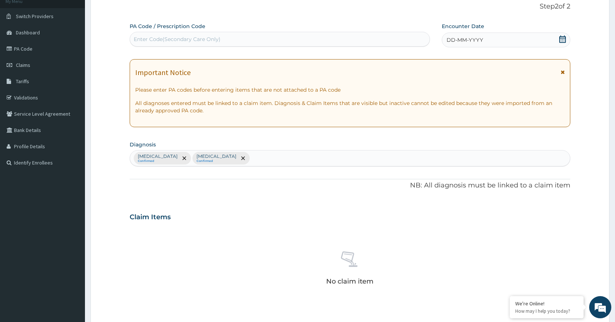
scroll to position [211, 0]
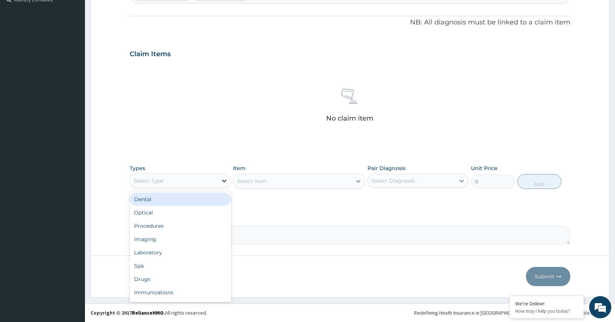
click at [226, 182] on icon at bounding box center [223, 180] width 7 height 7
click at [217, 223] on div "Procedures" at bounding box center [180, 225] width 101 height 13
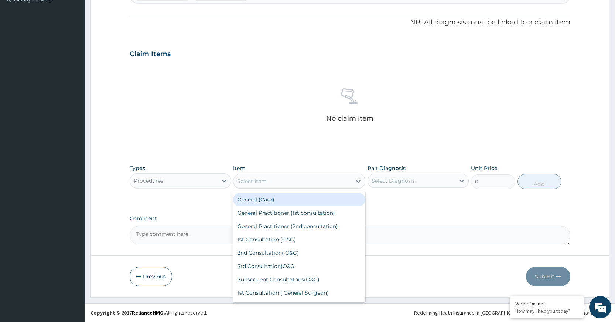
click at [352, 184] on div "Select Item" at bounding box center [292, 181] width 118 height 12
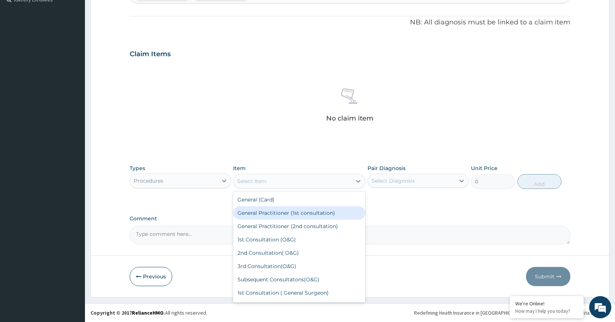
click at [342, 219] on div "General Practitioner (1st consultation)" at bounding box center [299, 212] width 132 height 13
type input "1500"
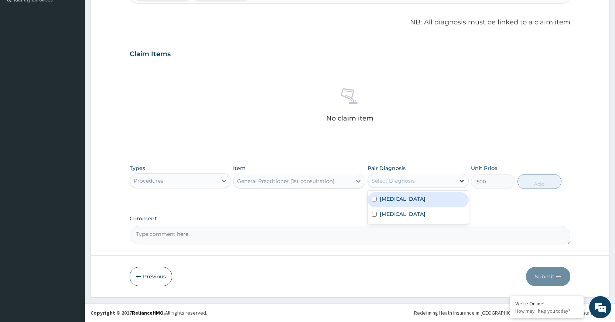
click at [459, 183] on icon at bounding box center [461, 180] width 7 height 7
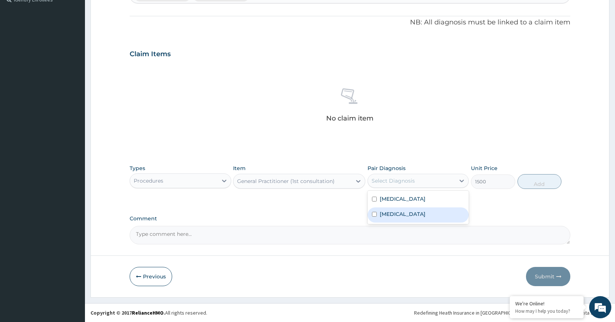
click at [425, 211] on label "Upper respiratory infection" at bounding box center [403, 213] width 46 height 7
checkbox input "true"
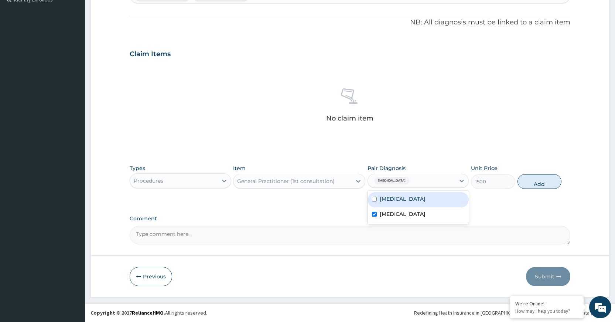
drag, startPoint x: 445, startPoint y: 200, endPoint x: 441, endPoint y: 212, distance: 12.8
click at [445, 199] on div "Malaria" at bounding box center [417, 199] width 101 height 15
checkbox input "true"
click at [524, 182] on button "Add" at bounding box center [539, 181] width 44 height 15
type input "0"
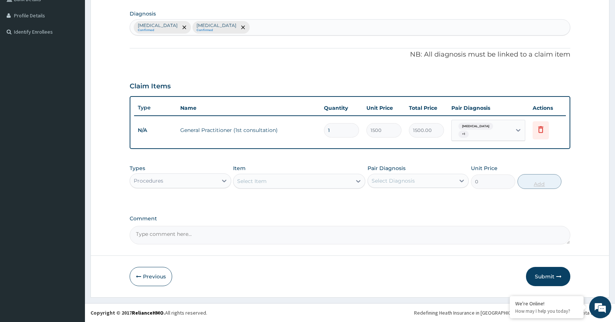
scroll to position [179, 0]
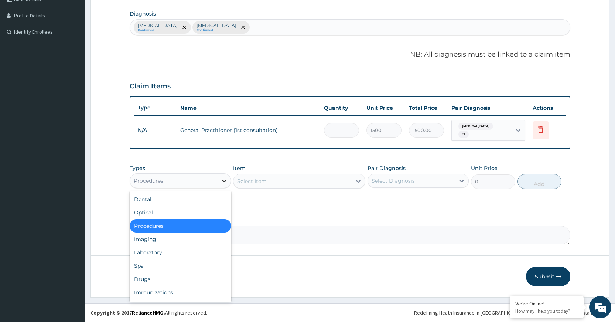
click at [227, 178] on icon at bounding box center [223, 180] width 7 height 7
click at [195, 258] on div "Laboratory" at bounding box center [180, 252] width 101 height 13
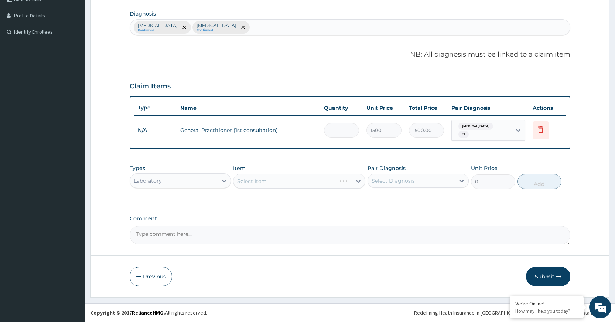
click at [345, 176] on div "Select Item" at bounding box center [299, 181] width 132 height 15
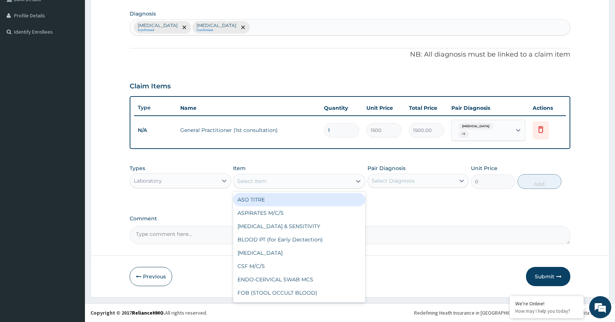
click at [345, 184] on div "Select Item" at bounding box center [292, 181] width 118 height 12
type input "MP"
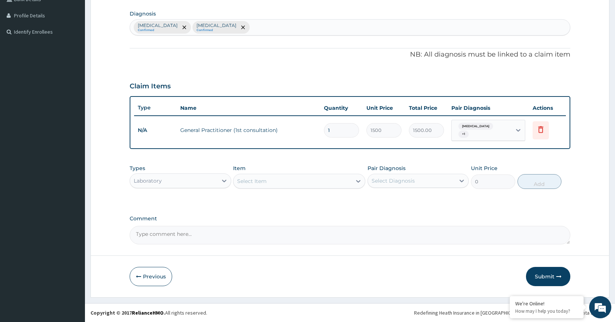
drag, startPoint x: 332, startPoint y: 187, endPoint x: 322, endPoint y: 191, distance: 10.6
click at [328, 193] on div "Types Laboratory Item option General Practitioner (1st consultation), selected.…" at bounding box center [350, 182] width 441 height 43
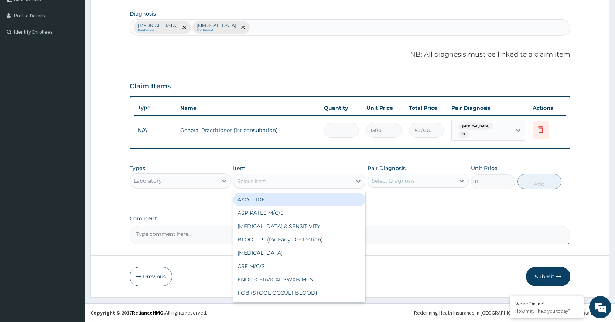
click at [347, 185] on div "Select Item" at bounding box center [292, 181] width 118 height 12
type input "MP"
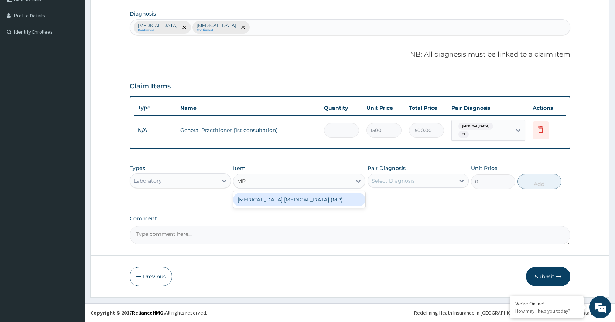
click at [342, 197] on div "MALARIA PARASITE (MP)" at bounding box center [299, 199] width 132 height 13
type input "560"
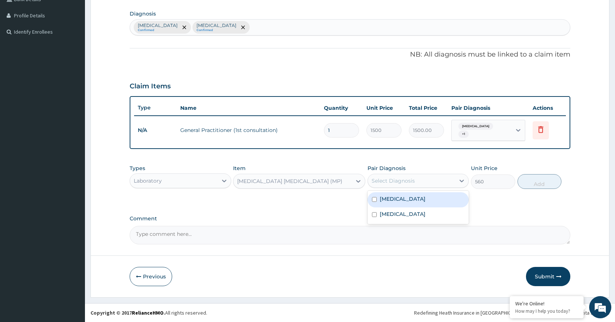
click at [386, 177] on div "Select Diagnosis" at bounding box center [392, 180] width 43 height 7
click at [390, 198] on label "Malaria" at bounding box center [403, 198] width 46 height 7
checkbox input "true"
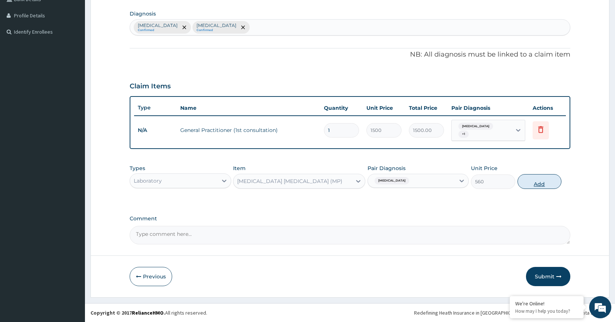
click at [544, 185] on button "Add" at bounding box center [539, 181] width 44 height 15
type input "0"
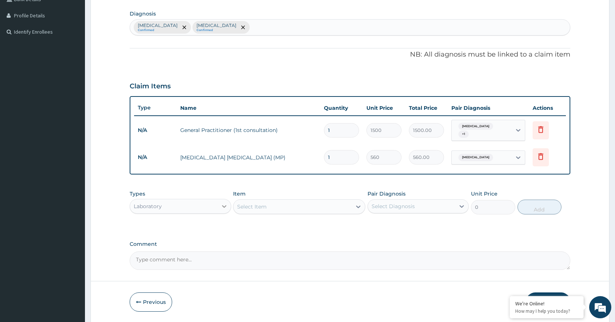
click at [223, 206] on icon at bounding box center [223, 205] width 7 height 7
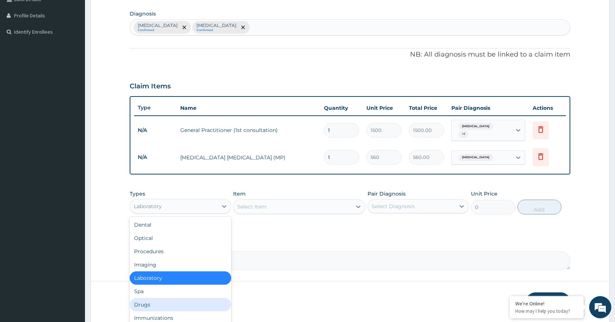
click at [172, 303] on div "Drugs" at bounding box center [180, 304] width 101 height 13
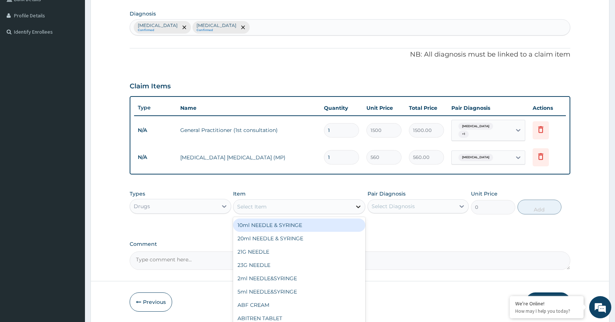
click at [352, 210] on div at bounding box center [358, 206] width 13 height 13
type input "AMPICLO"
click at [328, 222] on div "AMPICLOX CAPSULES BEECHAM" at bounding box center [299, 224] width 132 height 13
click at [346, 206] on div "AMPICLOX CAPSULES BEECHAM" at bounding box center [292, 207] width 118 height 12
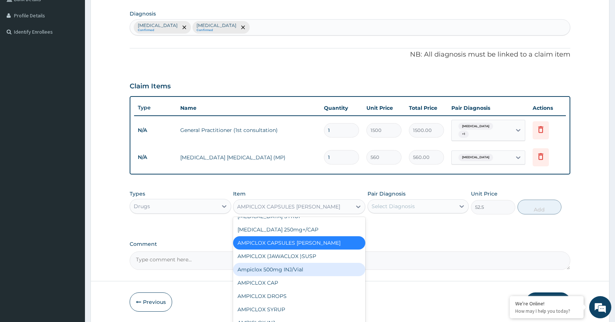
scroll to position [1282, 0]
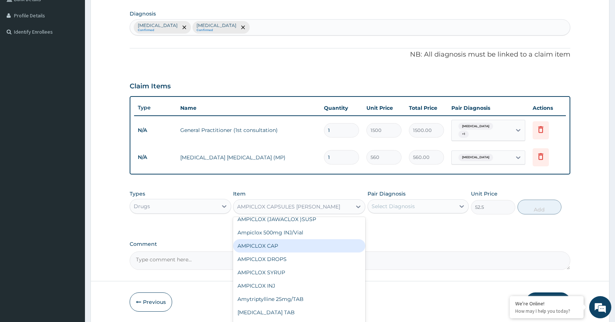
click at [276, 244] on div "AMPICLOX CAP" at bounding box center [299, 245] width 132 height 13
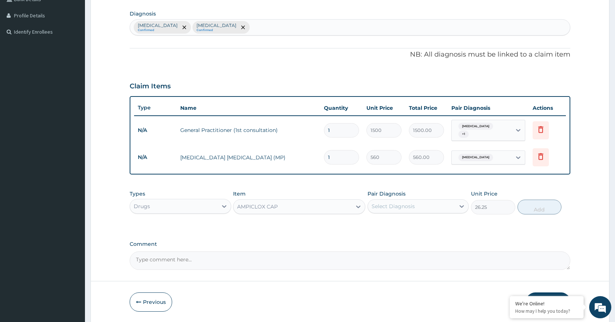
click at [345, 205] on div "AMPICLOX CAP" at bounding box center [292, 207] width 118 height 12
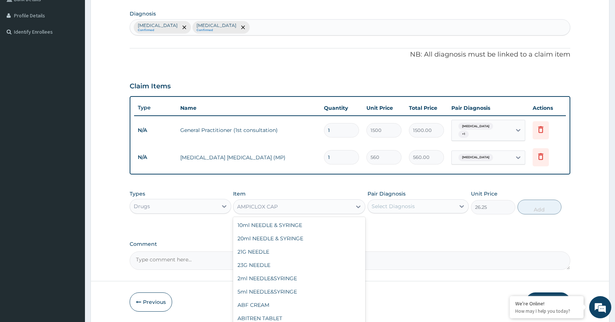
scroll to position [1211, 0]
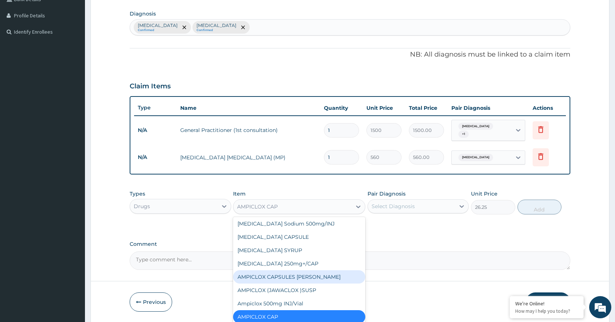
click at [307, 279] on div "AMPICLOX CAPSULES BEECHAM" at bounding box center [299, 276] width 132 height 13
type input "52.5"
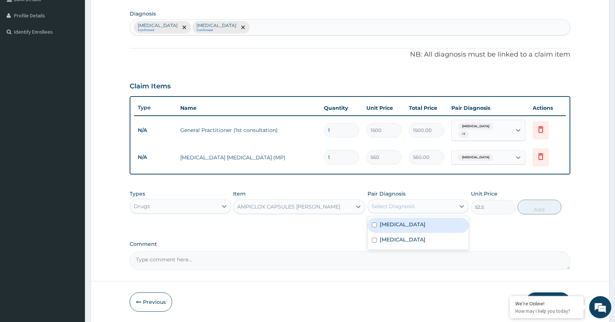
click at [449, 208] on div "Select Diagnosis" at bounding box center [411, 206] width 87 height 12
click at [440, 226] on div "Malaria" at bounding box center [417, 224] width 101 height 15
checkbox input "true"
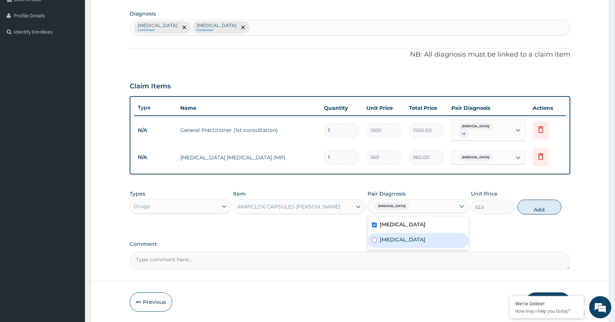
drag, startPoint x: 434, startPoint y: 240, endPoint x: 432, endPoint y: 228, distance: 11.7
click at [432, 228] on div "Malaria Upper respiratory infection" at bounding box center [417, 232] width 101 height 33
click at [425, 239] on label "Upper respiratory infection" at bounding box center [403, 239] width 46 height 7
checkbox input "true"
click at [541, 210] on button "Add" at bounding box center [539, 206] width 44 height 15
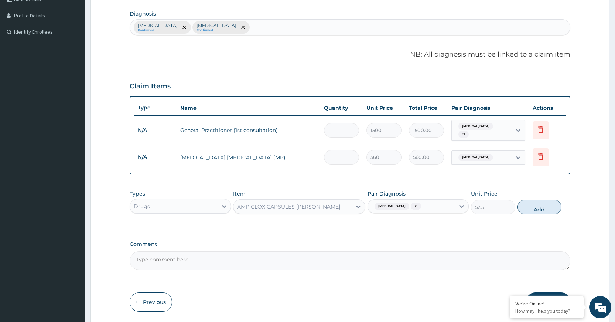
type input "0"
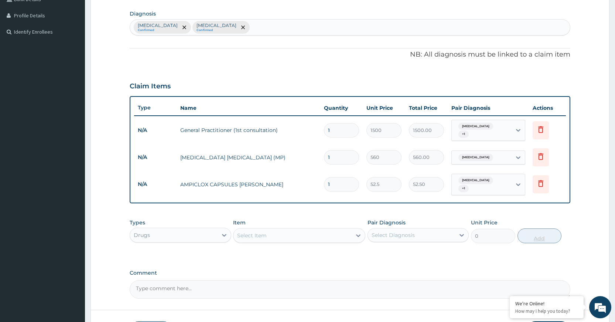
type input "10"
type input "525.00"
type input "10"
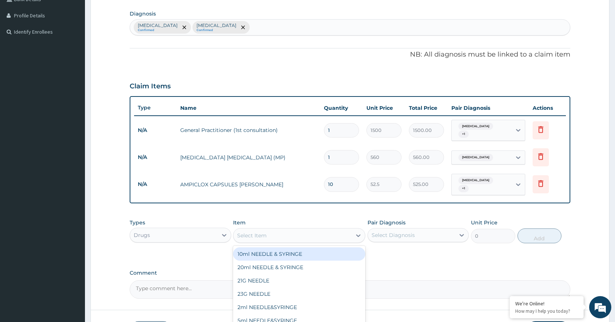
click at [329, 232] on div "Select Item" at bounding box center [292, 235] width 118 height 12
type input "VIT"
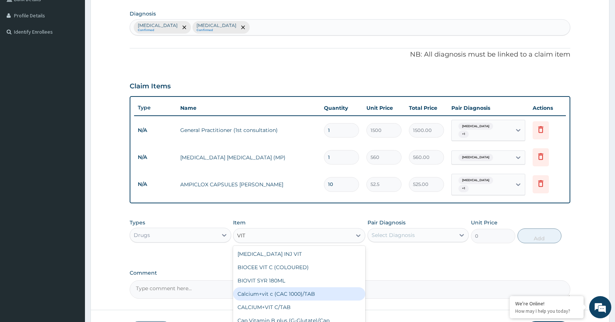
click at [301, 290] on div "Calcium+vit c (CAC 1000)/TAB" at bounding box center [299, 293] width 132 height 13
type input "78.75"
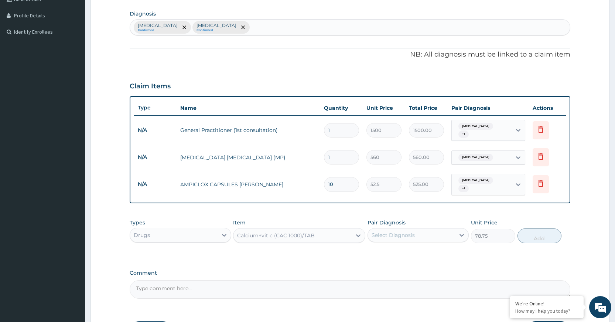
click at [428, 237] on div "Select Diagnosis" at bounding box center [411, 235] width 87 height 12
click at [421, 255] on div "Malaria" at bounding box center [417, 253] width 101 height 15
checkbox input "true"
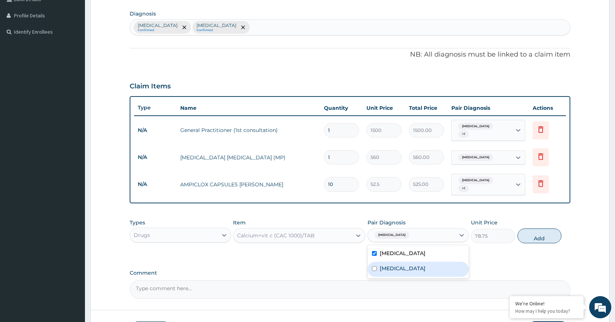
click at [420, 265] on label "Upper respiratory infection" at bounding box center [403, 267] width 46 height 7
checkbox input "true"
click at [543, 233] on button "Add" at bounding box center [539, 235] width 44 height 15
type input "0"
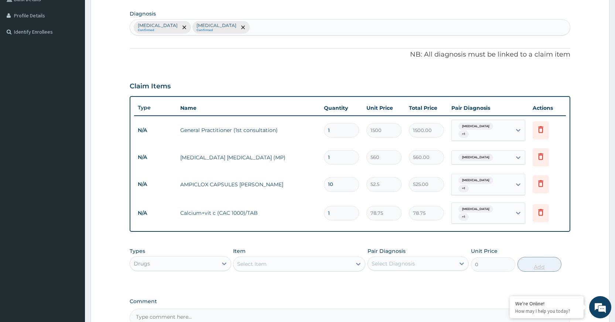
type input "10"
type input "787.50"
type input "10"
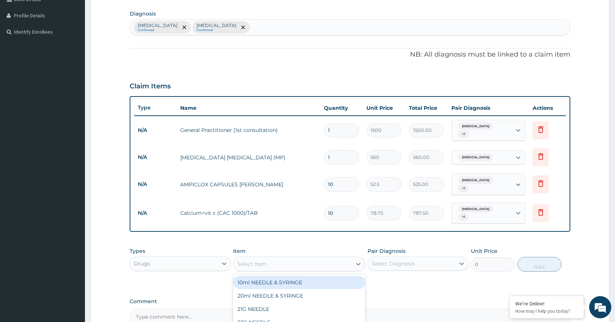
click at [294, 261] on div "Select Item" at bounding box center [292, 264] width 118 height 12
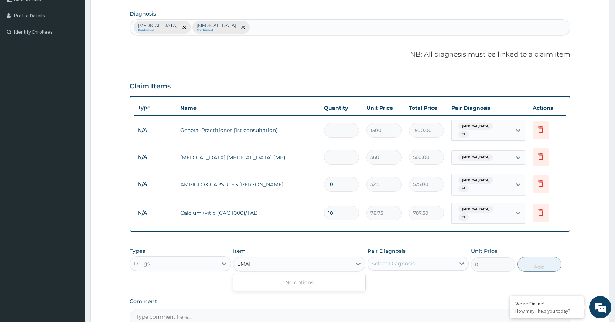
type input "EMA"
click at [298, 277] on div "EMAL INJECTION" at bounding box center [299, 281] width 132 height 13
type input "708.75"
click at [450, 261] on div "Select Diagnosis" at bounding box center [411, 263] width 87 height 12
click at [443, 275] on div "Malaria" at bounding box center [417, 282] width 101 height 15
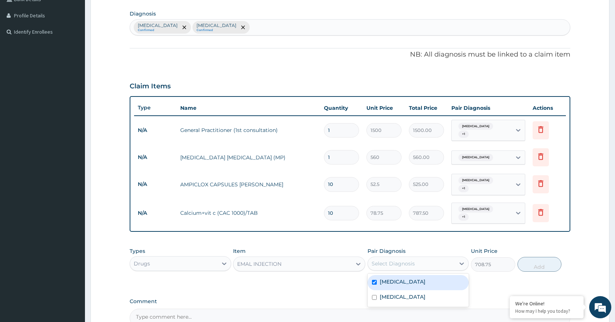
checkbox input "true"
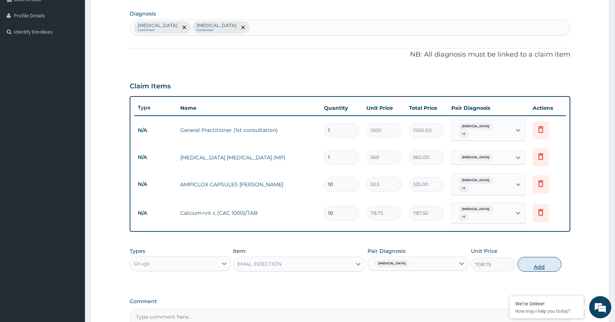
click at [551, 257] on button "Add" at bounding box center [539, 264] width 44 height 15
type input "0"
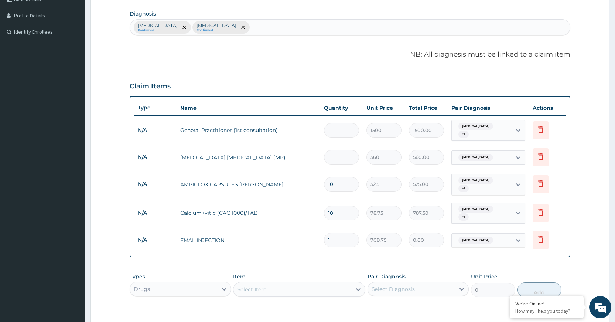
type input "0.00"
type input "3"
type input "2126.25"
type input "3"
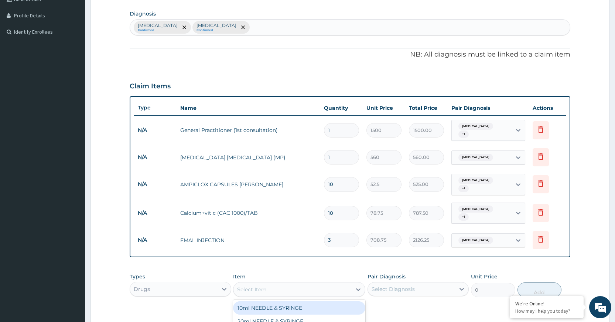
click at [301, 283] on div "Select Item" at bounding box center [292, 289] width 118 height 12
type input "PARA"
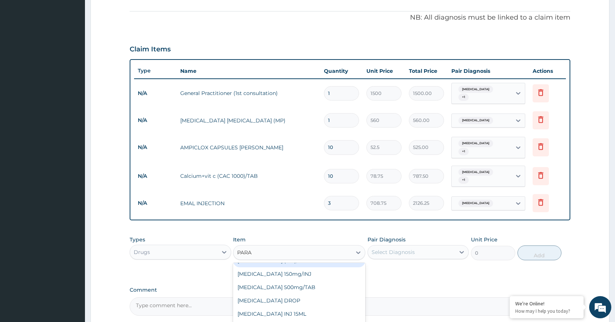
scroll to position [38, 0]
click at [311, 319] on div "PARACETAMOL INJ 2ML" at bounding box center [299, 325] width 132 height 13
type input "210"
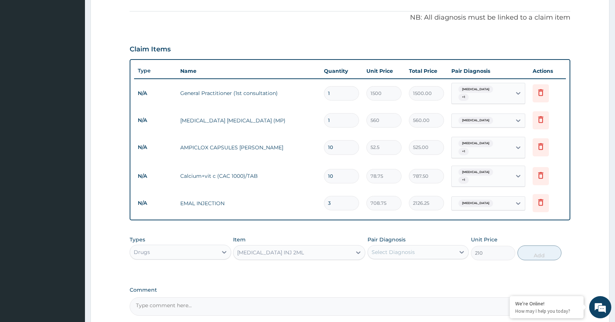
click at [445, 251] on div "Select Diagnosis" at bounding box center [411, 252] width 87 height 12
click at [422, 263] on div "Malaria" at bounding box center [417, 270] width 101 height 15
checkbox input "true"
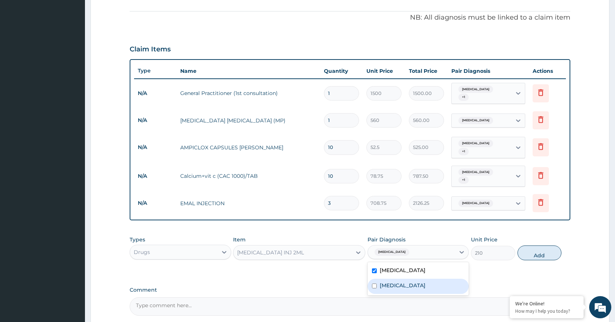
click at [413, 278] on div "Upper respiratory infection" at bounding box center [417, 285] width 101 height 15
checkbox input "true"
click at [537, 245] on button "Add" at bounding box center [539, 252] width 44 height 15
type input "0"
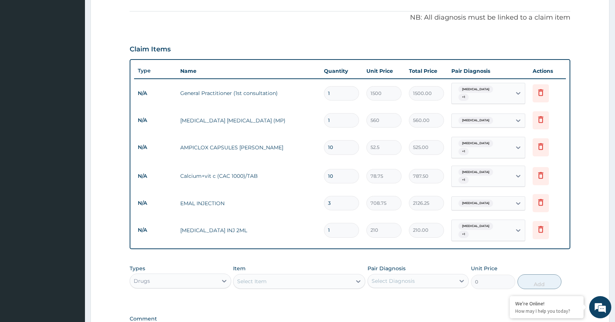
scroll to position [253, 0]
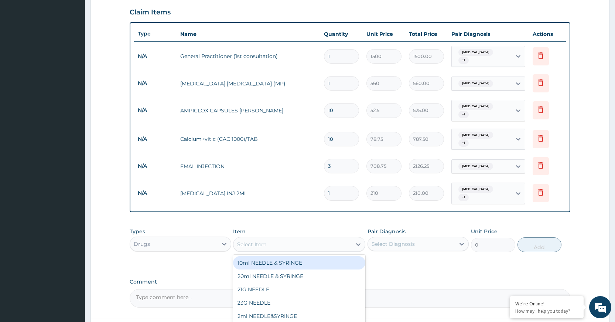
click at [336, 238] on div "Select Item" at bounding box center [292, 244] width 118 height 12
type input "COA"
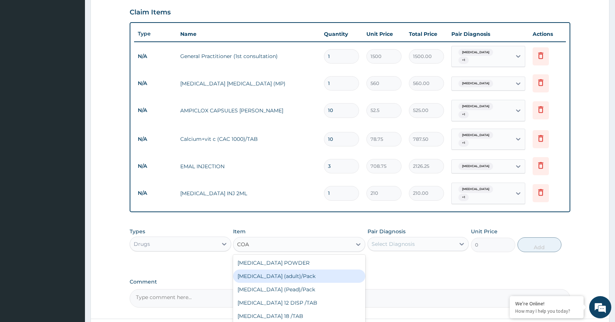
click at [284, 269] on div "Coartem (adult)/Pack" at bounding box center [299, 275] width 132 height 13
type input "682.5"
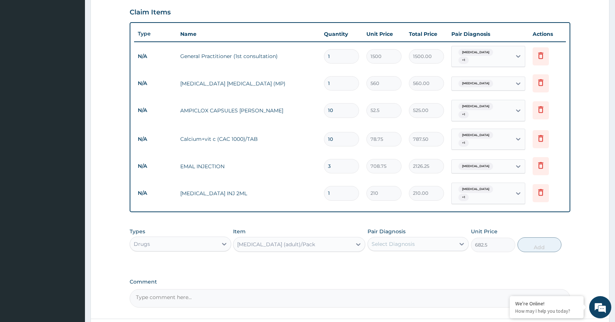
drag, startPoint x: 432, startPoint y: 220, endPoint x: 432, endPoint y: 228, distance: 8.5
click at [433, 227] on div "Pair Diagnosis Select Diagnosis" at bounding box center [417, 239] width 101 height 24
click at [431, 238] on div "Select Diagnosis" at bounding box center [411, 244] width 87 height 12
click at [426, 255] on div "Malaria" at bounding box center [417, 262] width 101 height 15
checkbox input "true"
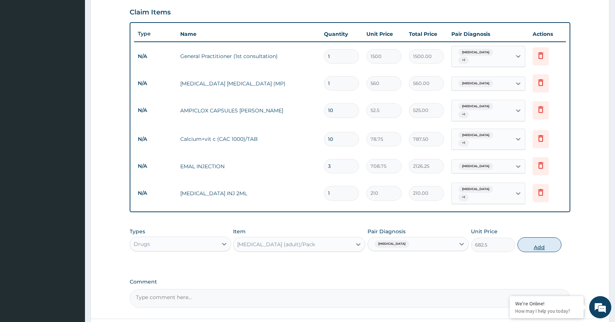
click at [528, 237] on button "Add" at bounding box center [539, 244] width 44 height 15
type input "0"
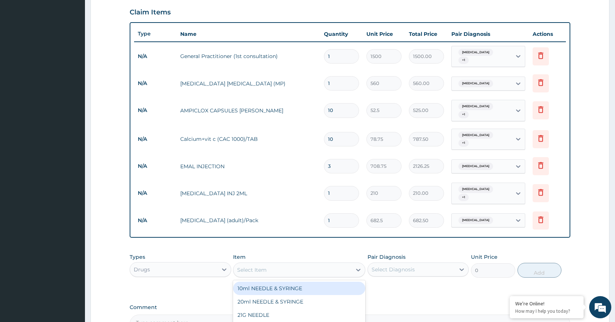
click at [349, 264] on div "Select Item" at bounding box center [292, 270] width 118 height 12
type input "PARA"
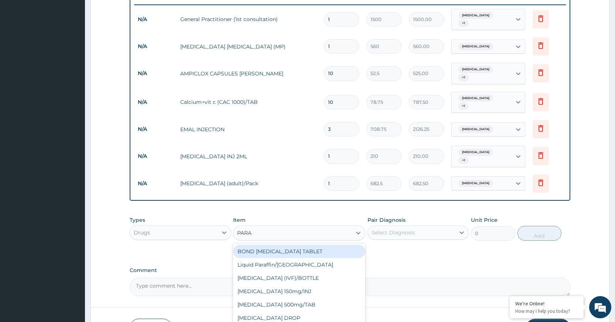
scroll to position [38, 0]
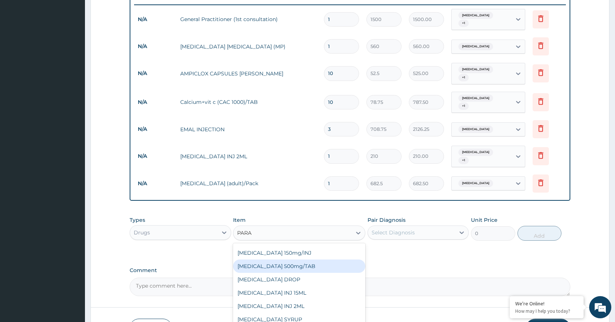
click at [300, 259] on div "PARACETAMOL 500mg/TAB" at bounding box center [299, 265] width 132 height 13
type input "5.25"
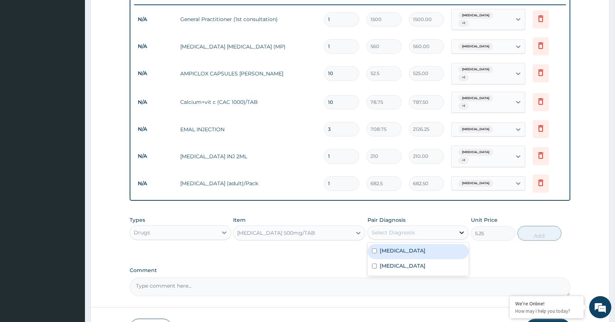
click at [462, 226] on div at bounding box center [461, 232] width 13 height 13
click at [435, 246] on div "Malaria" at bounding box center [417, 251] width 101 height 15
checkbox input "true"
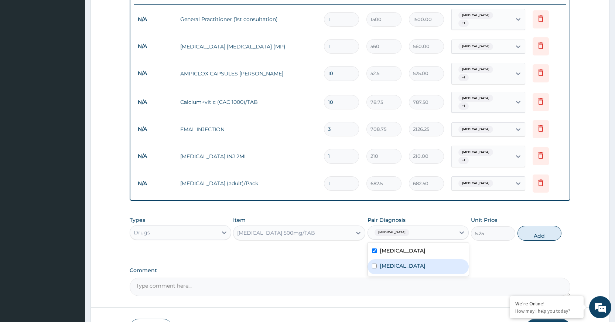
click at [425, 262] on label "Upper respiratory infection" at bounding box center [403, 265] width 46 height 7
checkbox input "true"
click at [549, 226] on button "Add" at bounding box center [539, 233] width 44 height 15
type input "0"
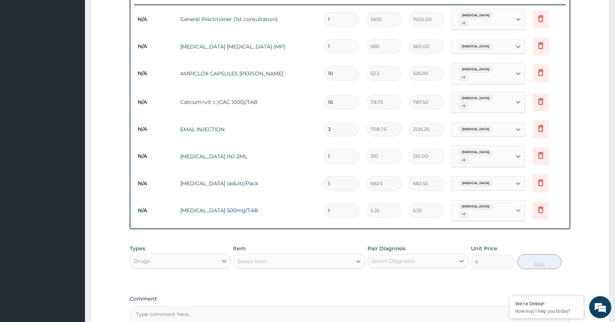
type input "0.00"
type input "3"
type input "15.75"
type input "30"
type input "157.50"
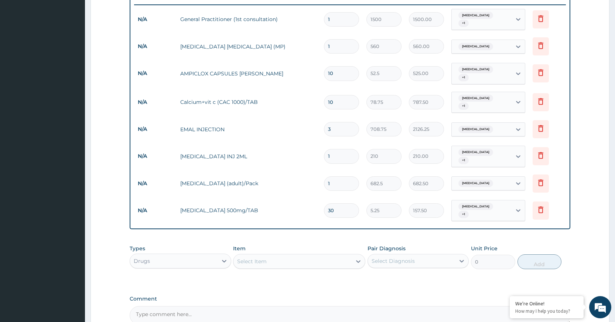
scroll to position [357, 0]
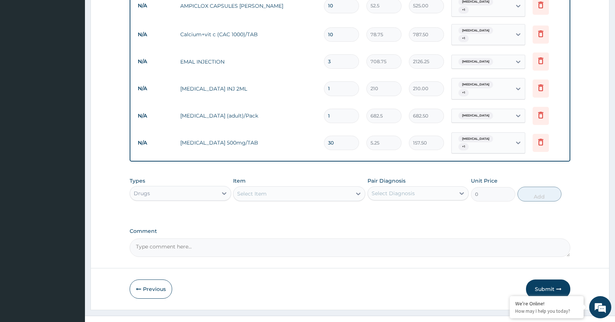
type input "30"
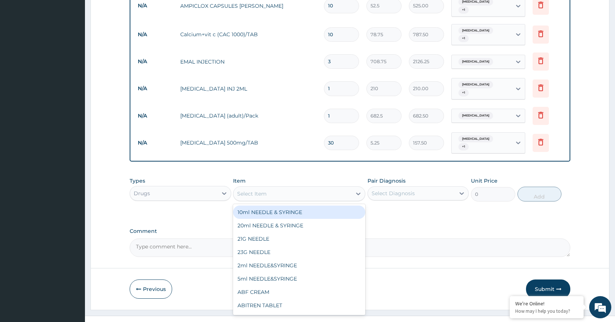
click at [262, 188] on div "Select Item" at bounding box center [292, 194] width 118 height 12
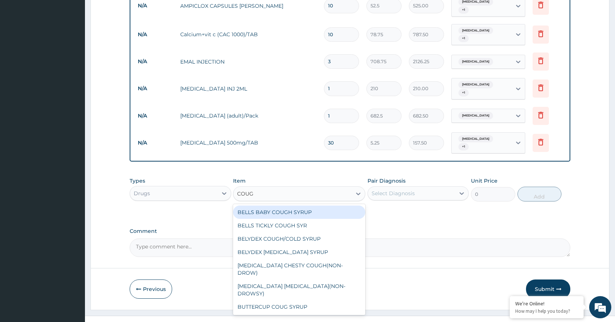
type input "COUGH"
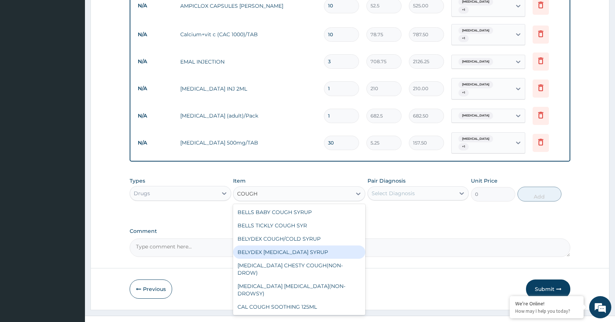
click at [272, 245] on div "BELYDEX DRY COUGH SYRUP" at bounding box center [299, 251] width 132 height 13
type input "236.25"
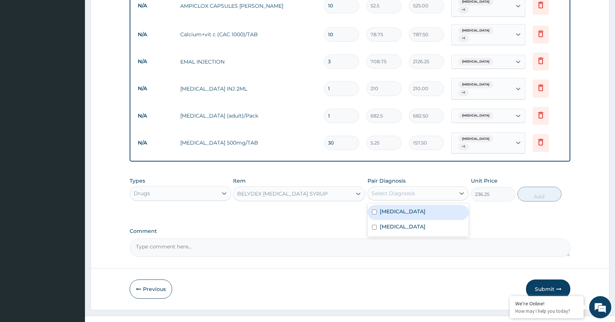
click at [441, 187] on div "Select Diagnosis" at bounding box center [411, 193] width 87 height 12
click at [431, 205] on div "Malaria" at bounding box center [417, 212] width 101 height 15
checkbox input "true"
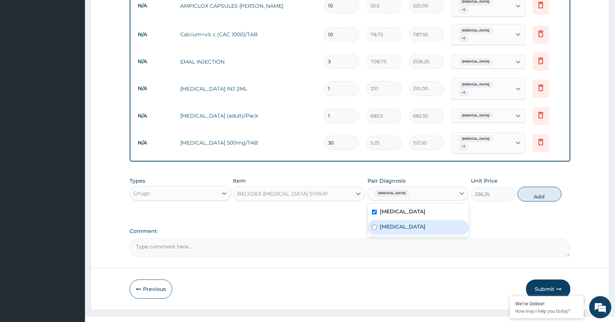
click at [425, 223] on label "Upper respiratory infection" at bounding box center [403, 226] width 46 height 7
checkbox input "true"
click at [521, 186] on button "Add" at bounding box center [539, 193] width 44 height 15
type input "0"
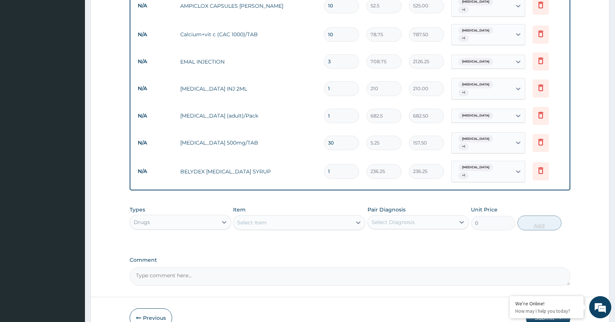
scroll to position [383, 0]
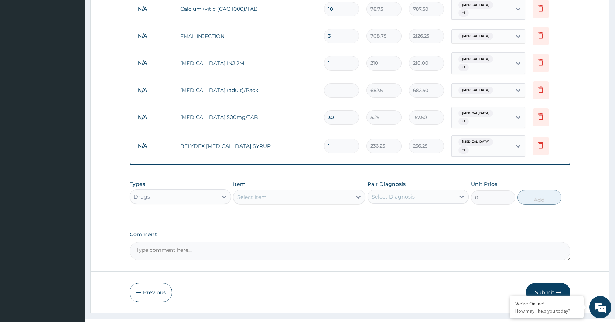
click at [554, 282] on button "Submit" at bounding box center [548, 291] width 44 height 19
click at [549, 282] on button "Submit" at bounding box center [548, 291] width 44 height 19
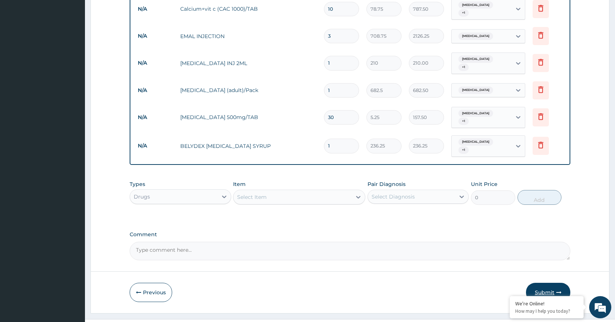
click at [559, 289] on icon "button" at bounding box center [558, 291] width 5 height 5
click at [539, 282] on button "Submit" at bounding box center [548, 291] width 44 height 19
click at [538, 282] on button "Submit" at bounding box center [548, 291] width 44 height 19
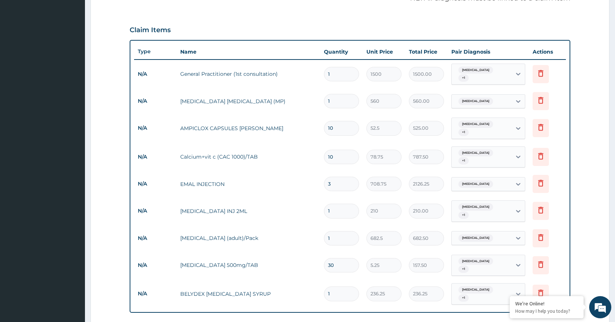
click at [445, 229] on td "682.50" at bounding box center [426, 238] width 42 height 22
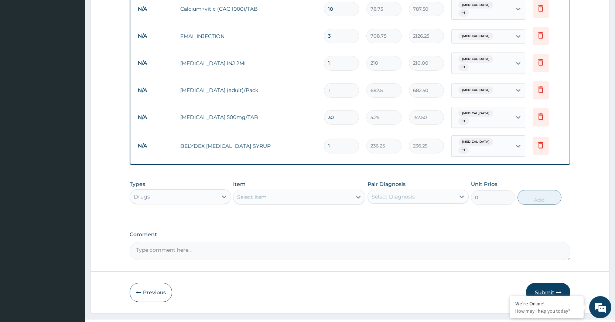
click at [545, 282] on button "Submit" at bounding box center [548, 291] width 44 height 19
click at [546, 282] on button "Submit" at bounding box center [548, 291] width 44 height 19
click at [547, 282] on button "Submit" at bounding box center [548, 291] width 44 height 19
click at [558, 289] on icon "button" at bounding box center [558, 291] width 5 height 5
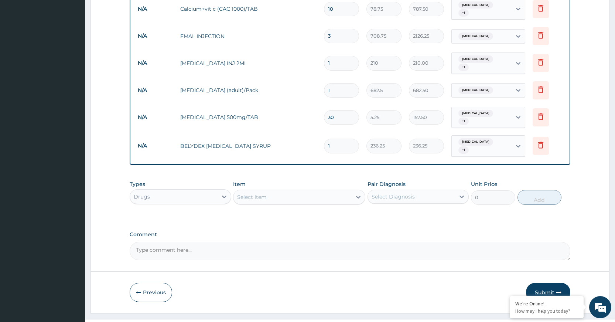
click at [558, 289] on icon "button" at bounding box center [558, 291] width 5 height 5
drag, startPoint x: 559, startPoint y: 274, endPoint x: 531, endPoint y: 244, distance: 41.3
click at [559, 289] on icon "button" at bounding box center [558, 291] width 5 height 5
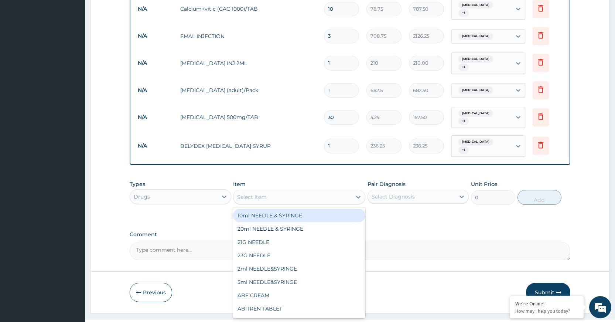
click at [350, 189] on div "Select Item" at bounding box center [299, 196] width 132 height 15
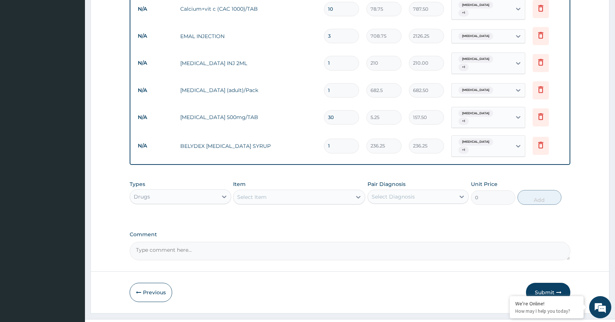
click at [487, 241] on textarea "Comment" at bounding box center [350, 250] width 441 height 18
click at [552, 282] on button "Submit" at bounding box center [548, 291] width 44 height 19
click at [548, 282] on button "Submit" at bounding box center [548, 291] width 44 height 19
click at [534, 282] on button "Submit" at bounding box center [548, 291] width 44 height 19
click at [535, 282] on button "Submit" at bounding box center [548, 291] width 44 height 19
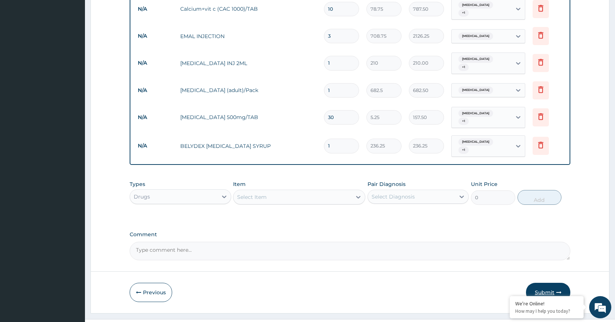
click at [542, 282] on button "Submit" at bounding box center [548, 291] width 44 height 19
click at [545, 282] on button "Submit" at bounding box center [548, 291] width 44 height 19
click at [546, 282] on button "Submit" at bounding box center [548, 291] width 44 height 19
click at [547, 282] on button "Submit" at bounding box center [548, 291] width 44 height 19
click at [542, 282] on button "Submit" at bounding box center [548, 291] width 44 height 19
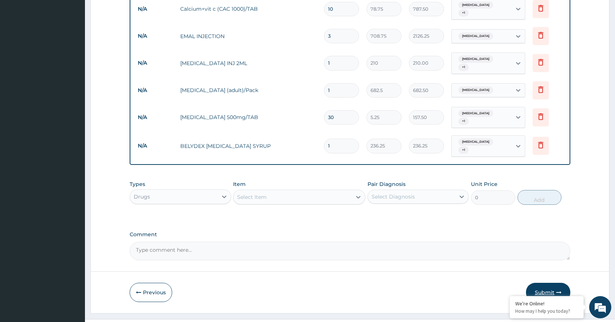
click at [558, 289] on icon "button" at bounding box center [558, 291] width 5 height 5
drag, startPoint x: 558, startPoint y: 275, endPoint x: 540, endPoint y: 281, distance: 18.9
click at [549, 282] on button "Submit" at bounding box center [548, 291] width 44 height 19
click at [543, 282] on button "Submit" at bounding box center [548, 291] width 44 height 19
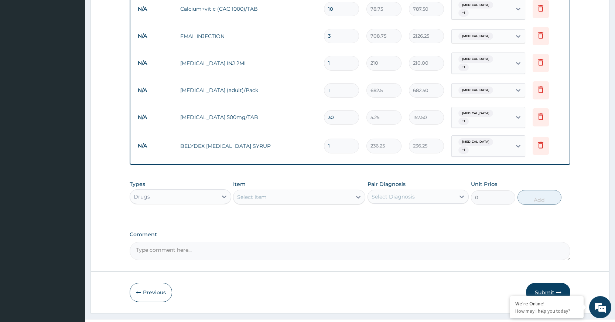
click at [543, 282] on button "Submit" at bounding box center [548, 291] width 44 height 19
click at [544, 282] on button "Submit" at bounding box center [548, 291] width 44 height 19
click at [542, 282] on button "Submit" at bounding box center [548, 291] width 44 height 19
click at [541, 282] on button "Submit" at bounding box center [548, 291] width 44 height 19
click at [544, 282] on button "Submit" at bounding box center [548, 291] width 44 height 19
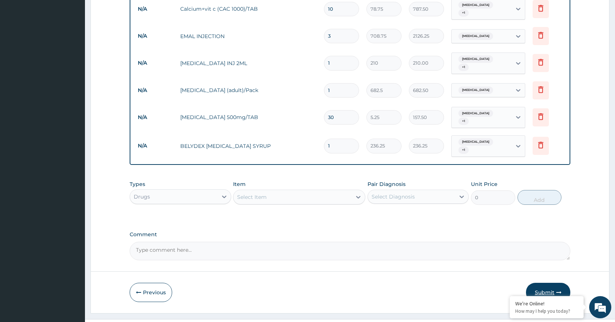
click at [545, 282] on button "Submit" at bounding box center [548, 291] width 44 height 19
click at [546, 282] on button "Submit" at bounding box center [548, 291] width 44 height 19
click at [545, 282] on button "Submit" at bounding box center [548, 291] width 44 height 19
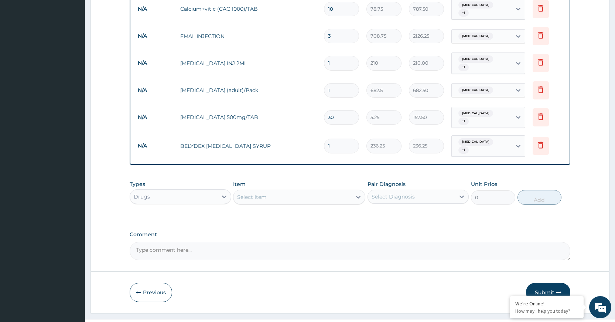
click at [545, 282] on button "Submit" at bounding box center [548, 291] width 44 height 19
click at [401, 282] on div "Previous Submit" at bounding box center [350, 291] width 441 height 19
click at [558, 283] on button "Submit" at bounding box center [548, 291] width 44 height 19
click at [560, 282] on button "Submit" at bounding box center [548, 291] width 44 height 19
click at [555, 282] on button "Submit" at bounding box center [548, 291] width 44 height 19
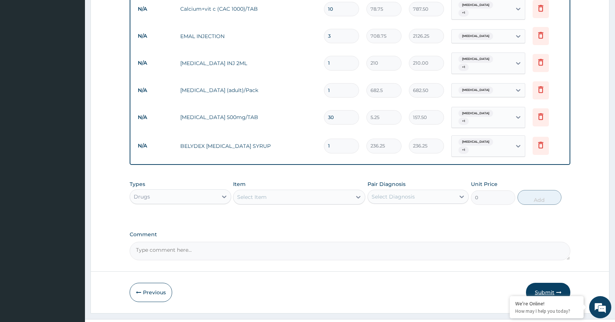
click at [538, 282] on button "Submit" at bounding box center [548, 291] width 44 height 19
click at [554, 282] on button "Submit" at bounding box center [548, 291] width 44 height 19
click at [555, 282] on button "Submit" at bounding box center [548, 291] width 44 height 19
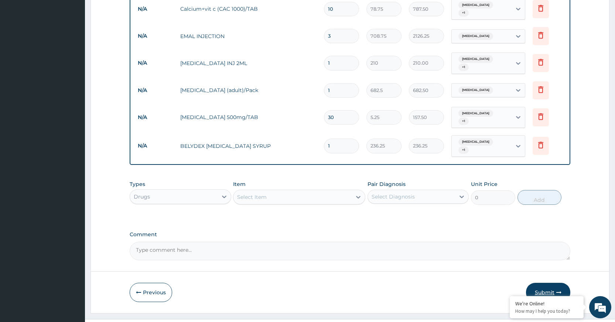
click at [544, 282] on button "Submit" at bounding box center [548, 291] width 44 height 19
click at [542, 282] on button "Submit" at bounding box center [548, 291] width 44 height 19
click at [540, 282] on button "Submit" at bounding box center [548, 291] width 44 height 19
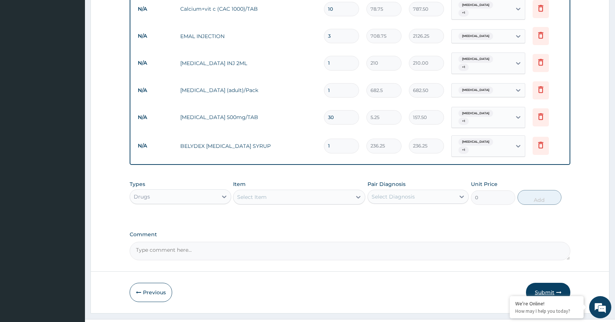
click at [540, 282] on button "Submit" at bounding box center [548, 291] width 44 height 19
click at [159, 282] on button "Previous" at bounding box center [151, 291] width 42 height 19
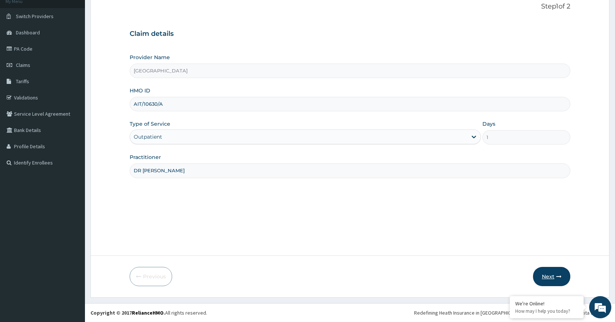
click at [556, 272] on button "Next" at bounding box center [551, 276] width 37 height 19
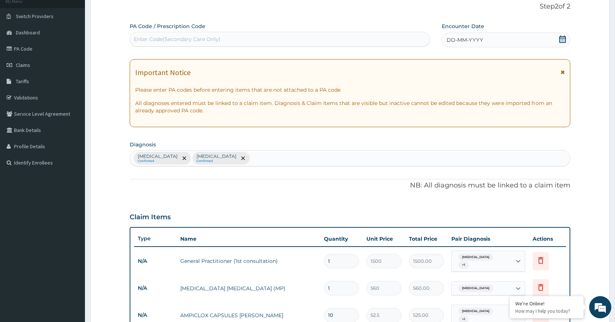
click at [479, 44] on div "DD-MM-YYYY" at bounding box center [506, 39] width 128 height 15
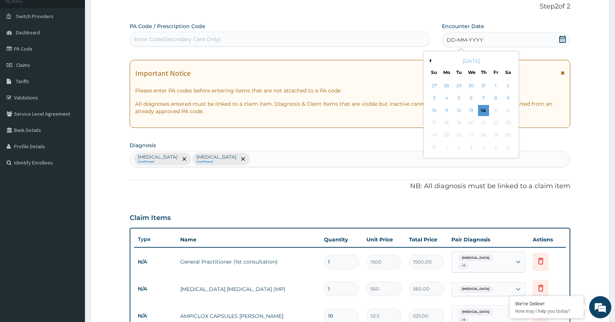
click at [429, 61] on button "Previous Month" at bounding box center [429, 61] width 4 height 4
click at [469, 88] on div "4" at bounding box center [470, 85] width 11 height 11
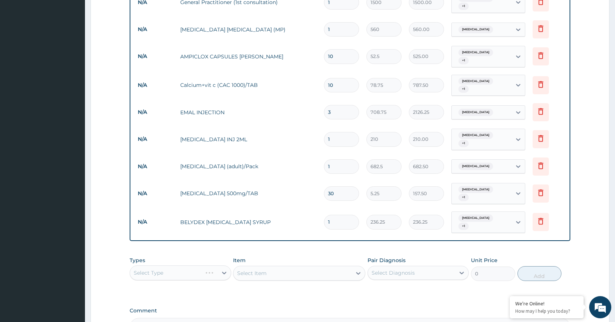
scroll to position [383, 0]
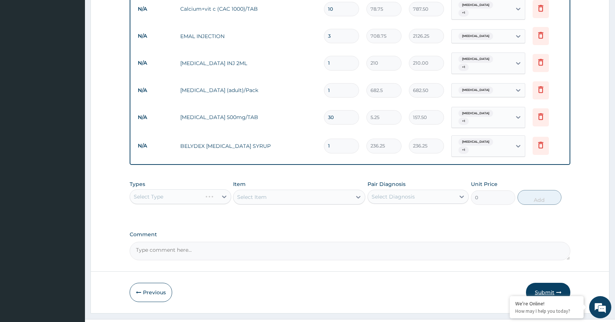
click at [554, 282] on button "Submit" at bounding box center [548, 291] width 44 height 19
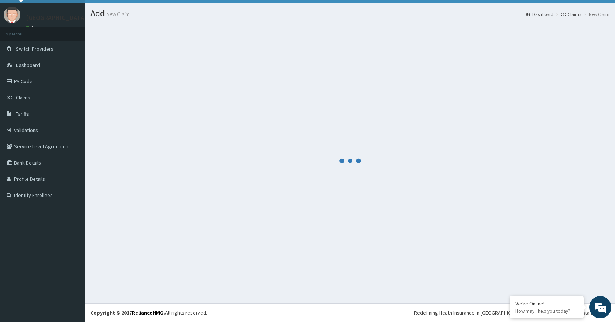
scroll to position [16, 0]
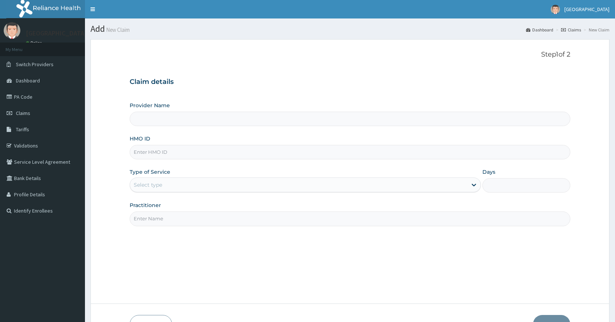
type input "[GEOGRAPHIC_DATA]"
drag, startPoint x: 0, startPoint y: 0, endPoint x: 213, endPoint y: 147, distance: 258.5
click at [213, 147] on input "HMO ID" at bounding box center [350, 152] width 441 height 14
type input "AIT/10355/B"
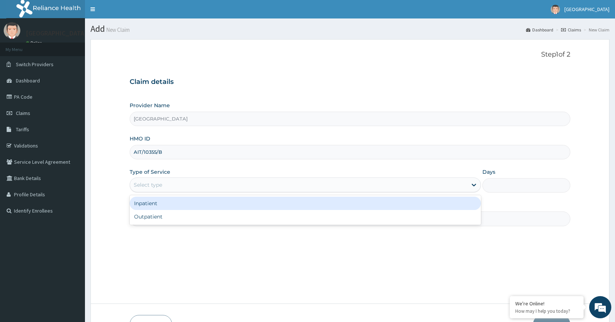
click at [201, 184] on div "Select type" at bounding box center [298, 185] width 337 height 12
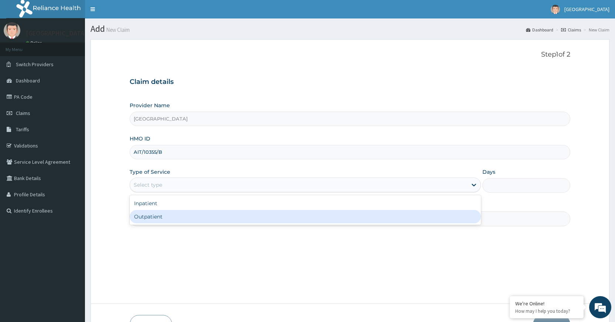
click at [197, 217] on div "Outpatient" at bounding box center [305, 216] width 351 height 13
type input "1"
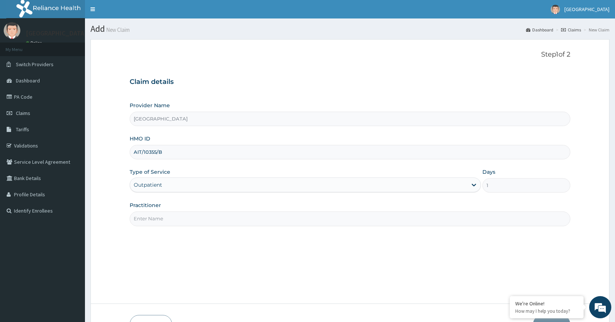
click at [197, 219] on input "Practitioner" at bounding box center [350, 218] width 441 height 14
type input "DR [PERSON_NAME]"
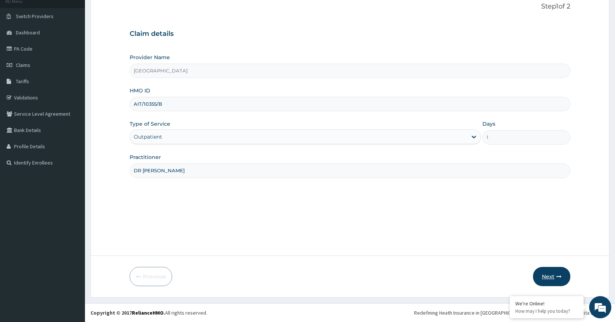
click at [547, 274] on button "Next" at bounding box center [551, 276] width 37 height 19
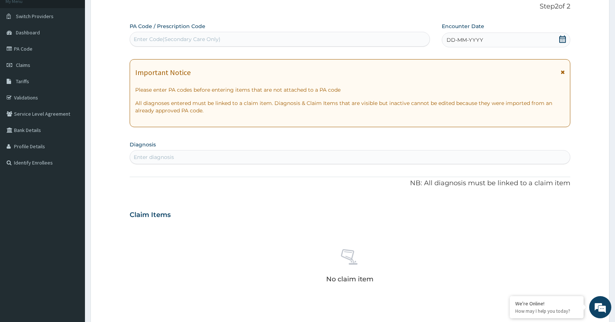
click at [241, 40] on div "Enter Code(Secondary Care Only)" at bounding box center [279, 39] width 299 height 12
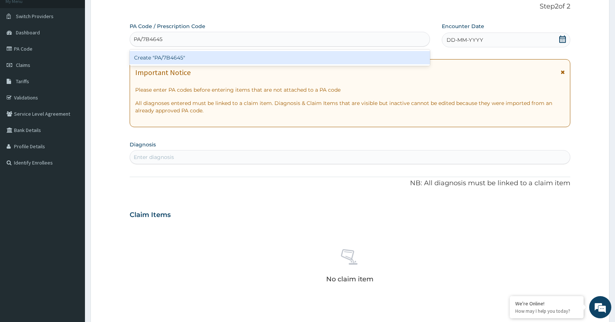
type input "PA/7B4645"
click at [467, 42] on div "PA Code / Prescription Code option Create "PA/7B4645" focused, 1 of 1. 1 result…" at bounding box center [350, 214] width 441 height 382
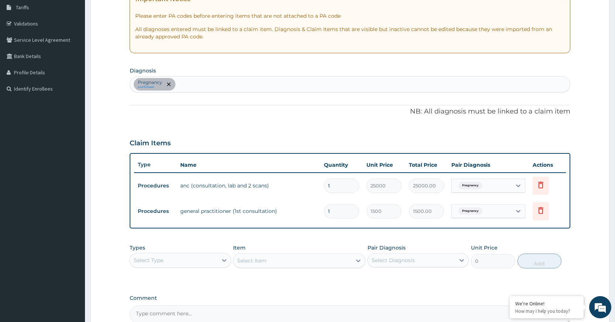
scroll to position [196, 0]
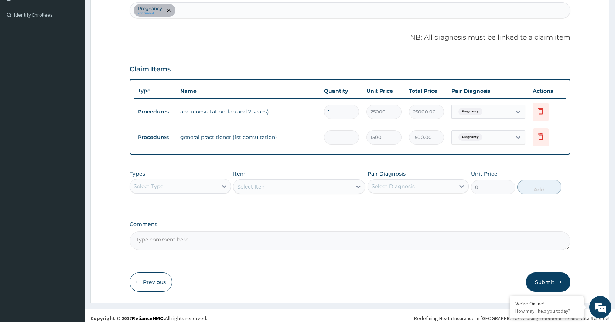
click at [216, 194] on div "Types Select Type Item Select Item Pair Diagnosis Select Diagnosis Unit Price 0…" at bounding box center [350, 182] width 441 height 32
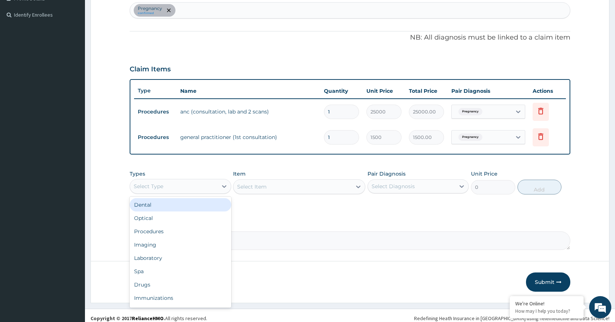
click at [221, 179] on div "Select Type" at bounding box center [180, 186] width 101 height 15
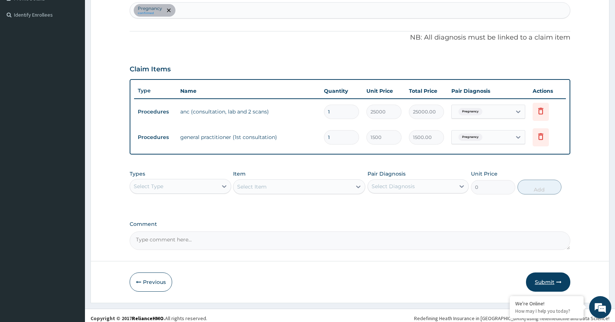
click at [547, 281] on button "Submit" at bounding box center [548, 281] width 44 height 19
